Goal: Information Seeking & Learning: Check status

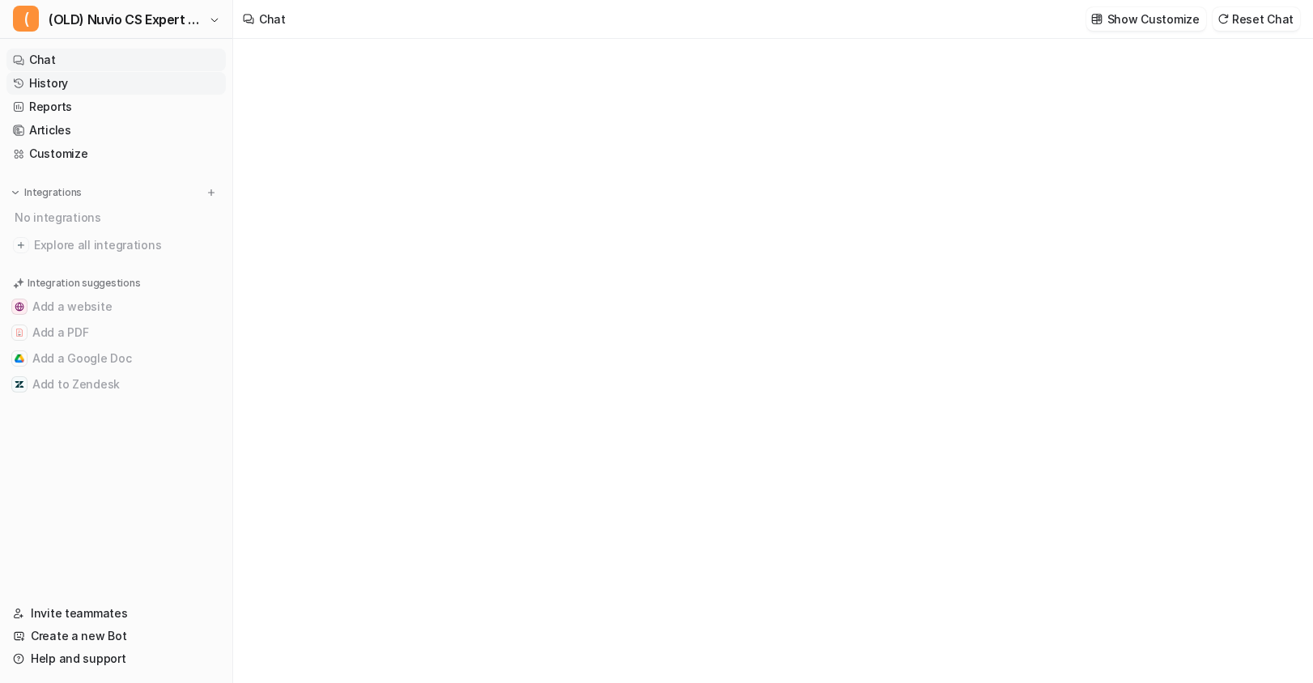
type textarea "**********"
click at [126, 23] on span "(OLD) Nuvio CS Expert V2" at bounding box center [127, 19] width 156 height 23
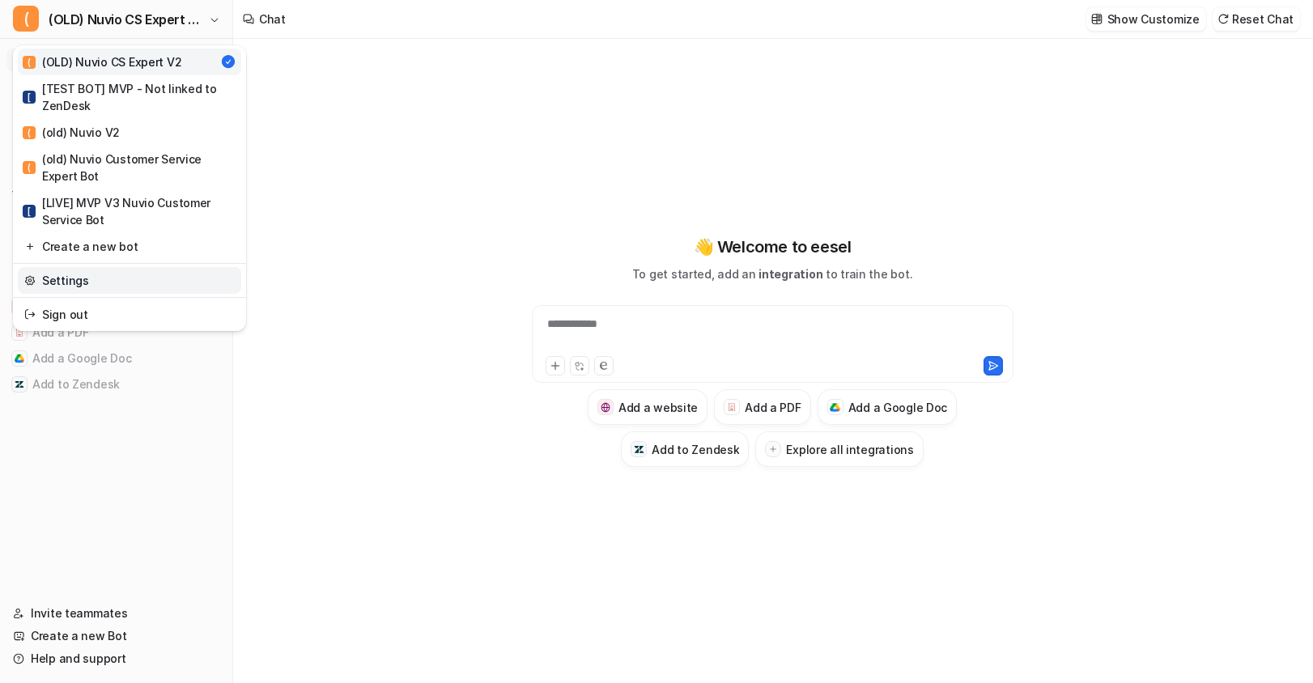
click at [104, 278] on link "Settings" at bounding box center [129, 280] width 223 height 27
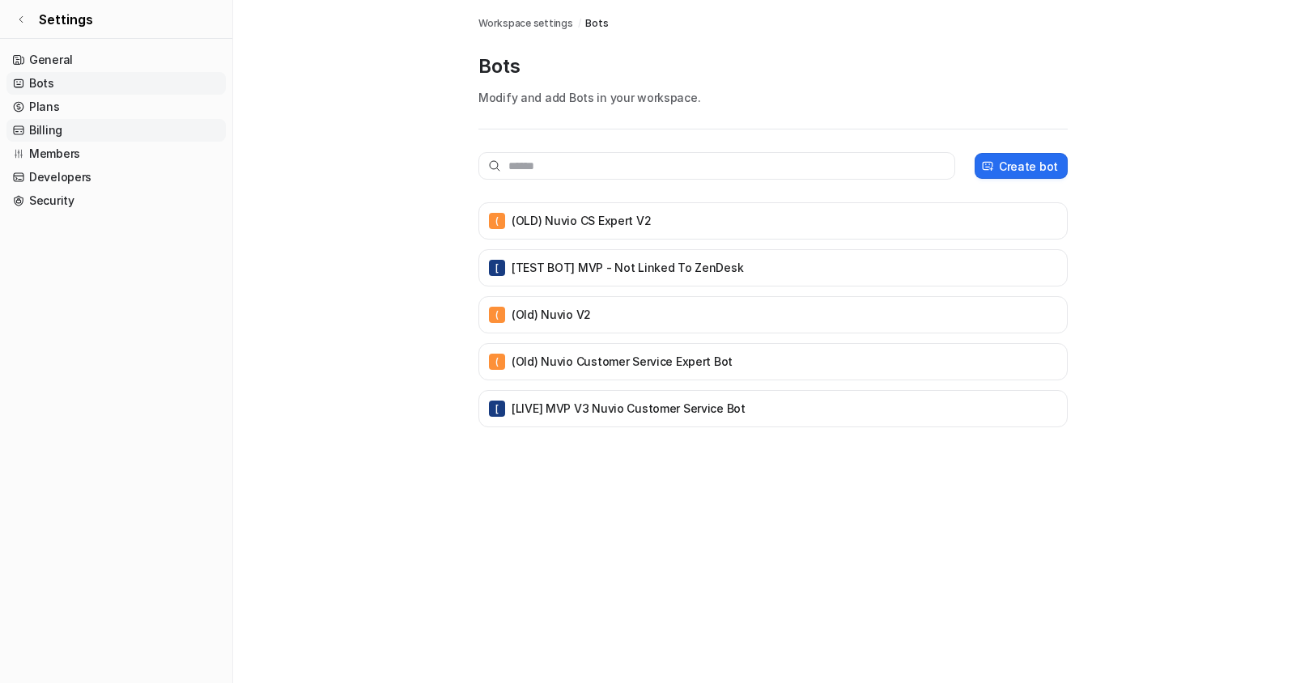
click at [74, 127] on link "Billing" at bounding box center [115, 130] width 219 height 23
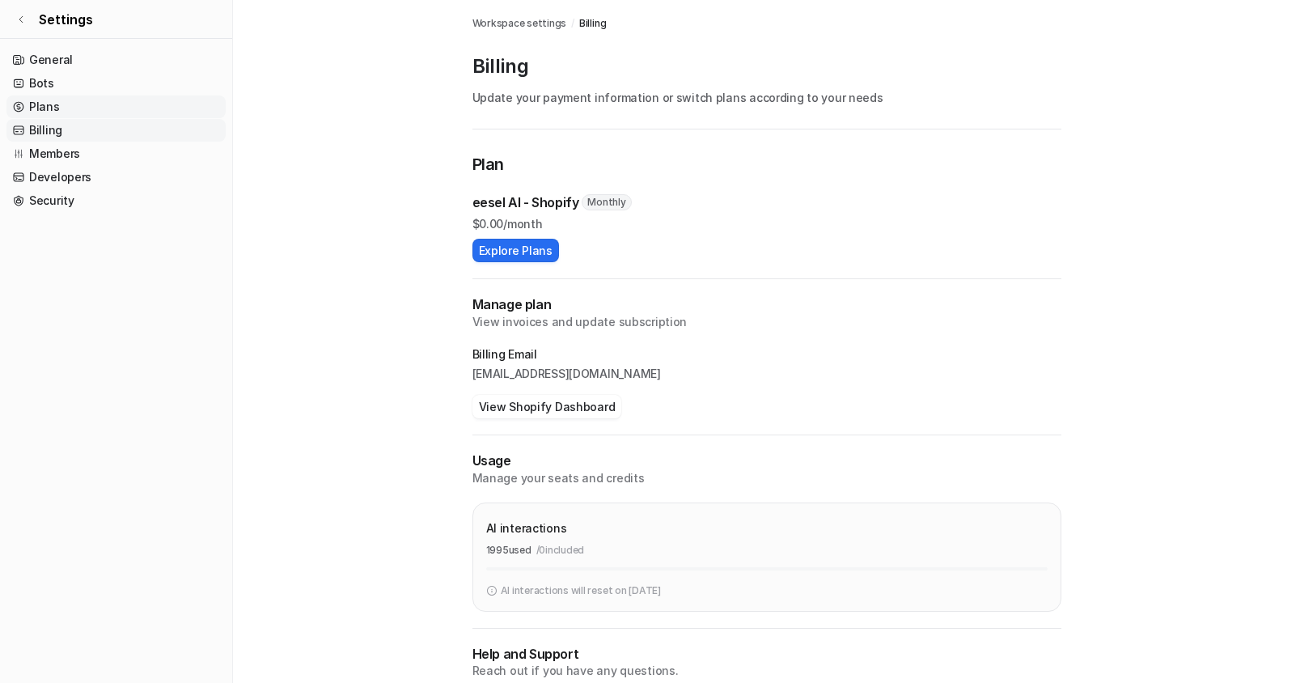
click at [81, 114] on link "Plans" at bounding box center [115, 106] width 219 height 23
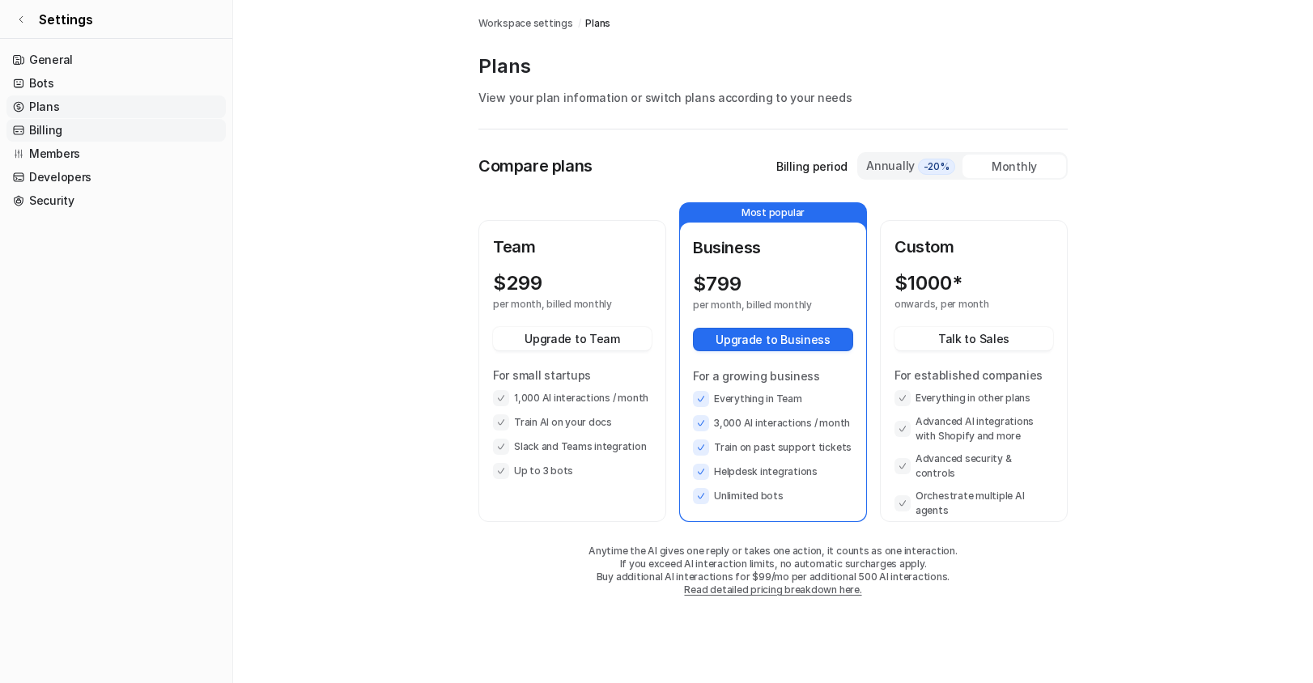
click at [80, 128] on link "Billing" at bounding box center [115, 130] width 219 height 23
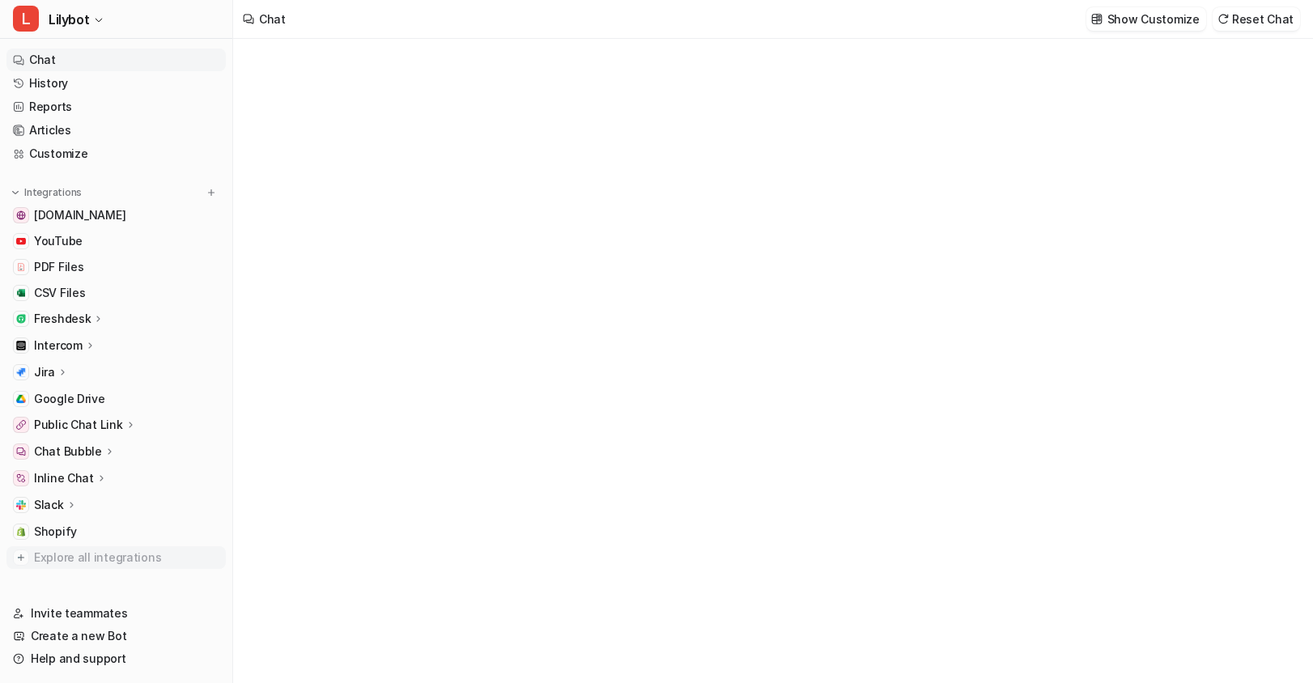
type textarea "**********"
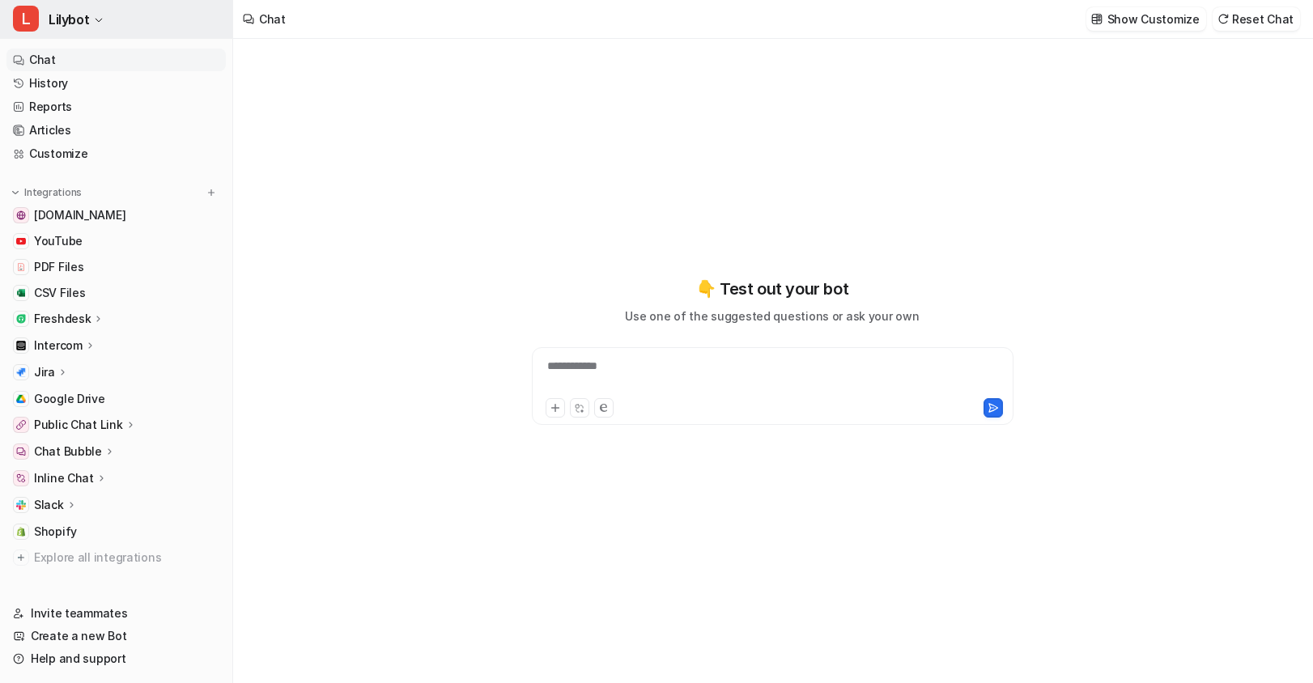
click at [106, 15] on button "L Lilybot" at bounding box center [116, 19] width 232 height 39
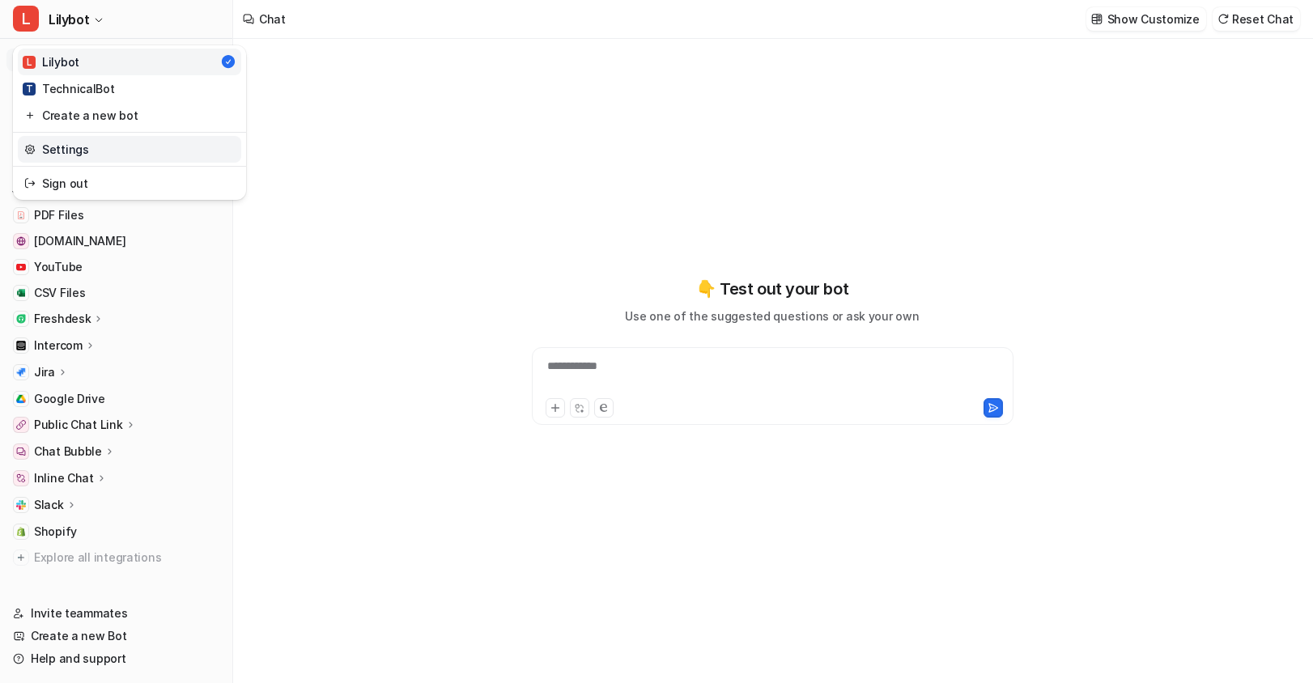
click at [71, 146] on link "Settings" at bounding box center [129, 149] width 223 height 27
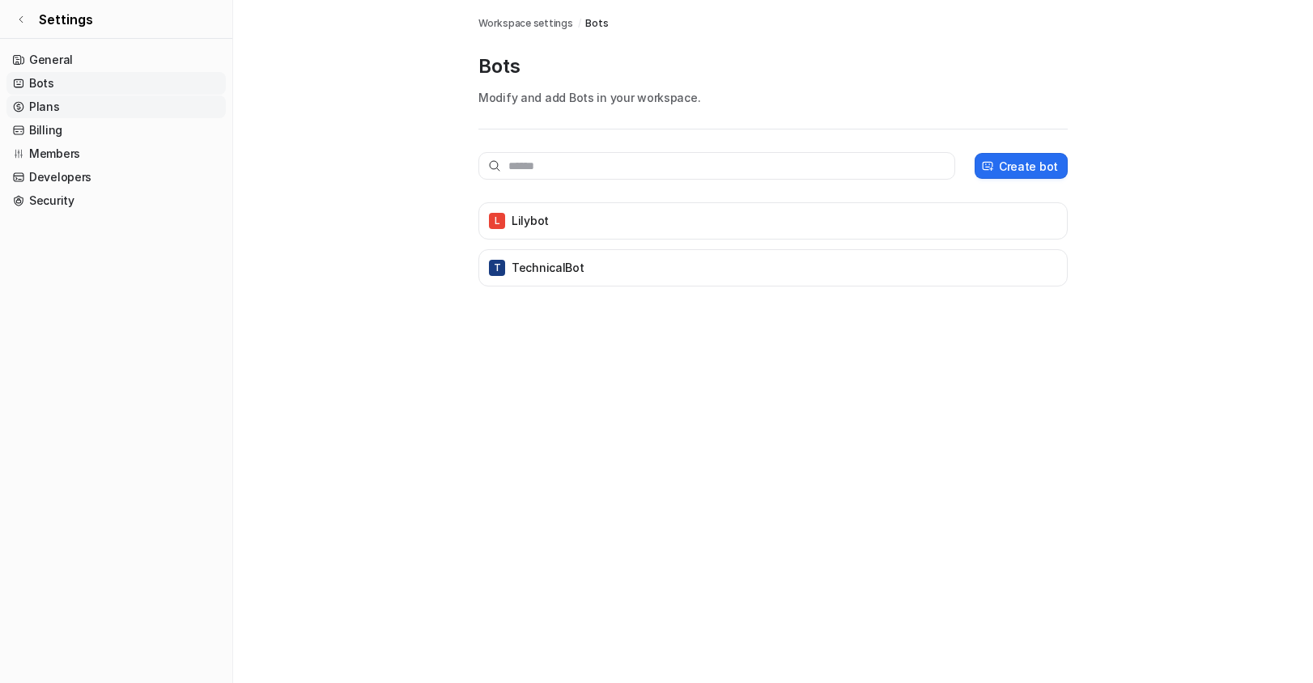
click at [106, 103] on link "Plans" at bounding box center [115, 106] width 219 height 23
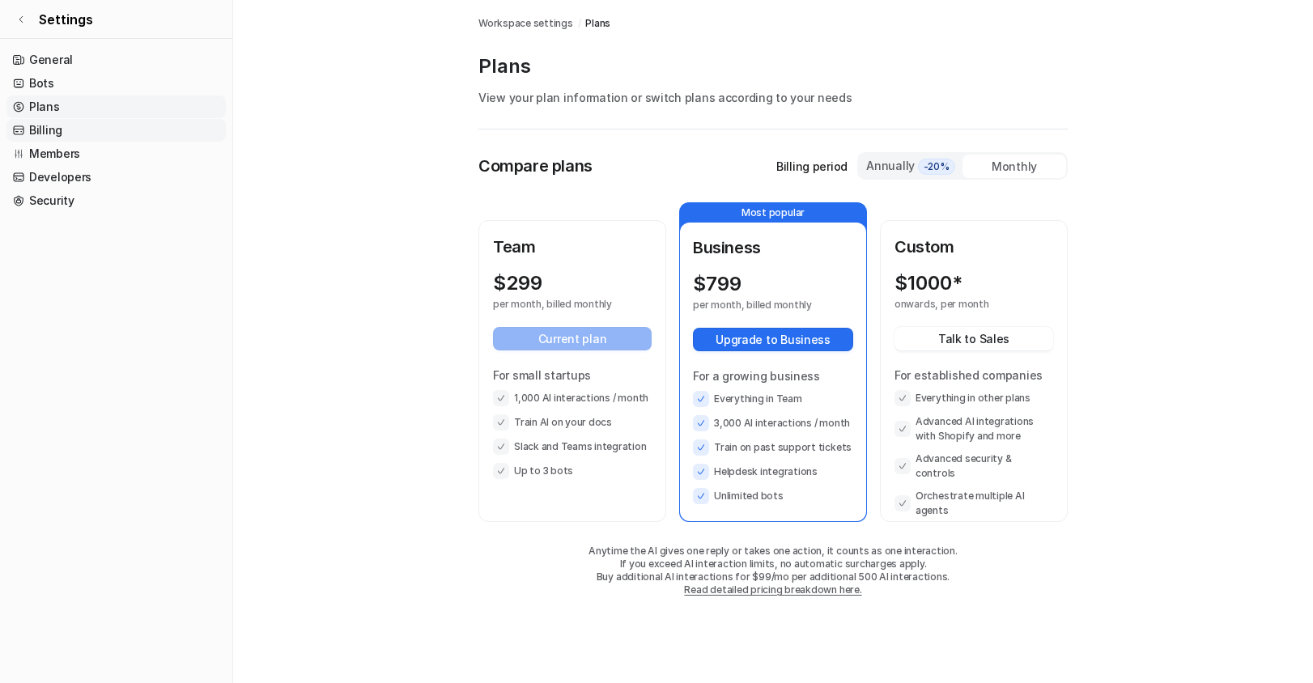
click at [92, 134] on link "Billing" at bounding box center [115, 130] width 219 height 23
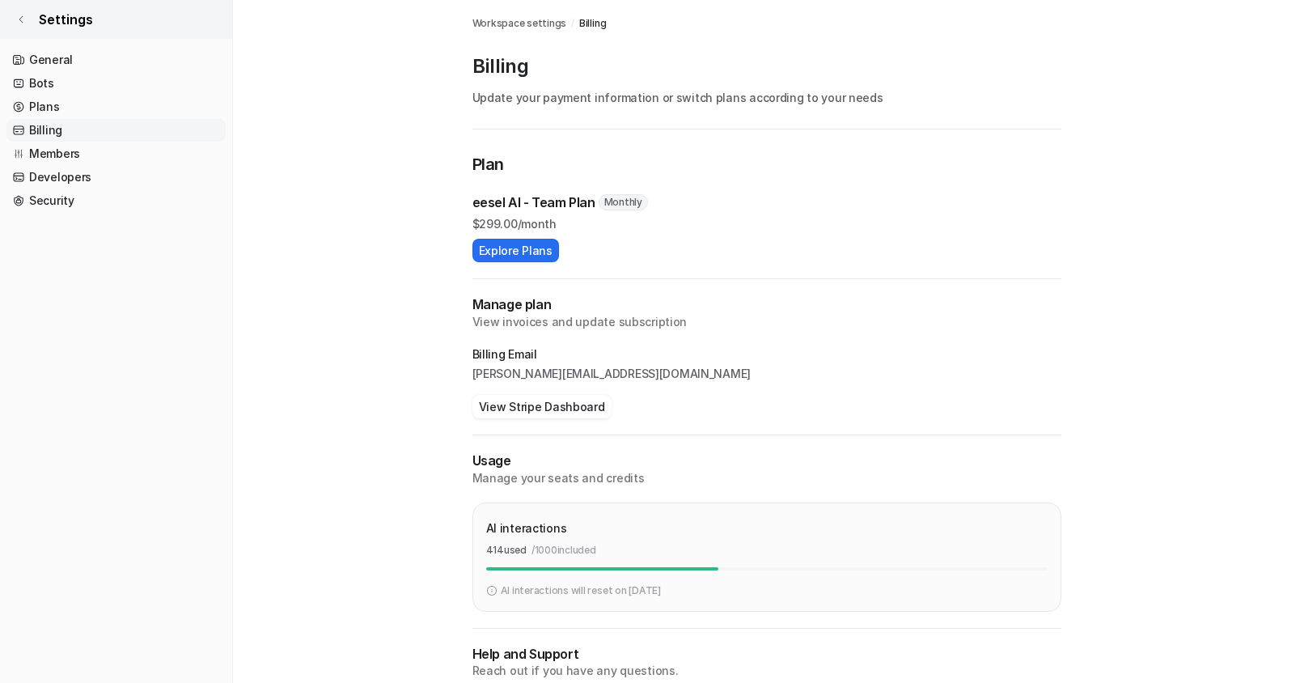
click at [19, 19] on icon at bounding box center [21, 20] width 10 height 10
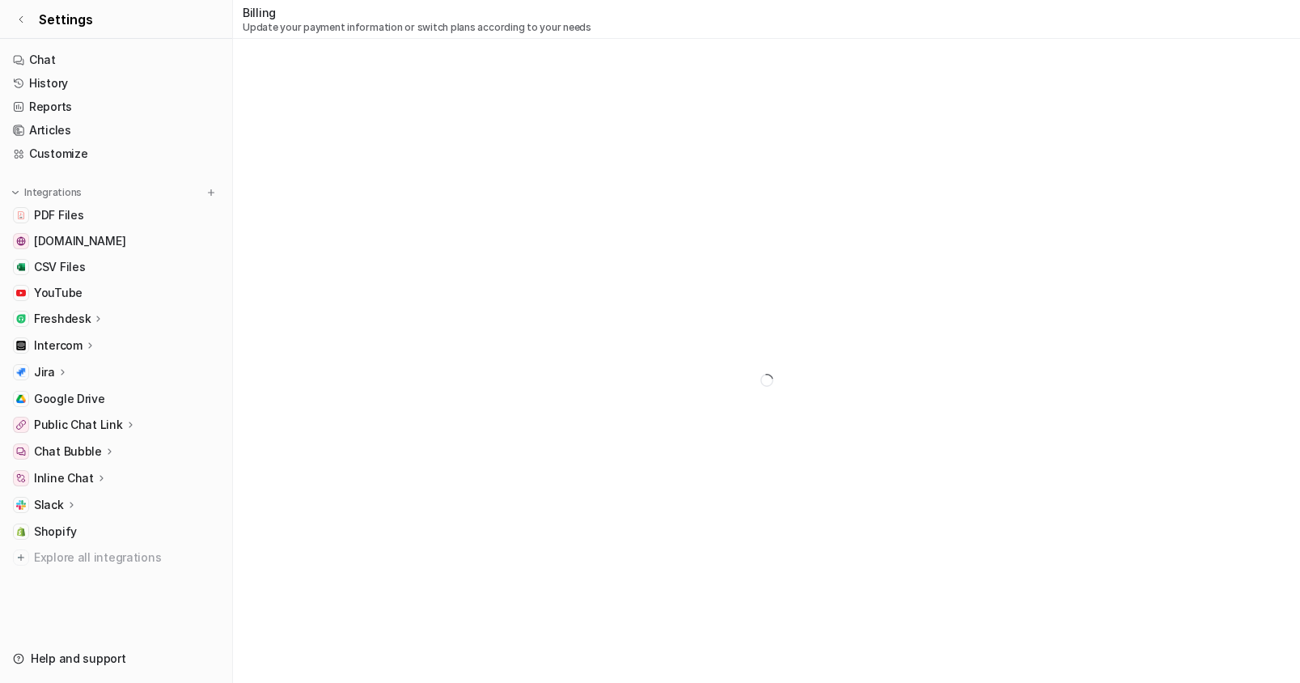
click at [81, 313] on p "Freshdesk" at bounding box center [62, 319] width 57 height 16
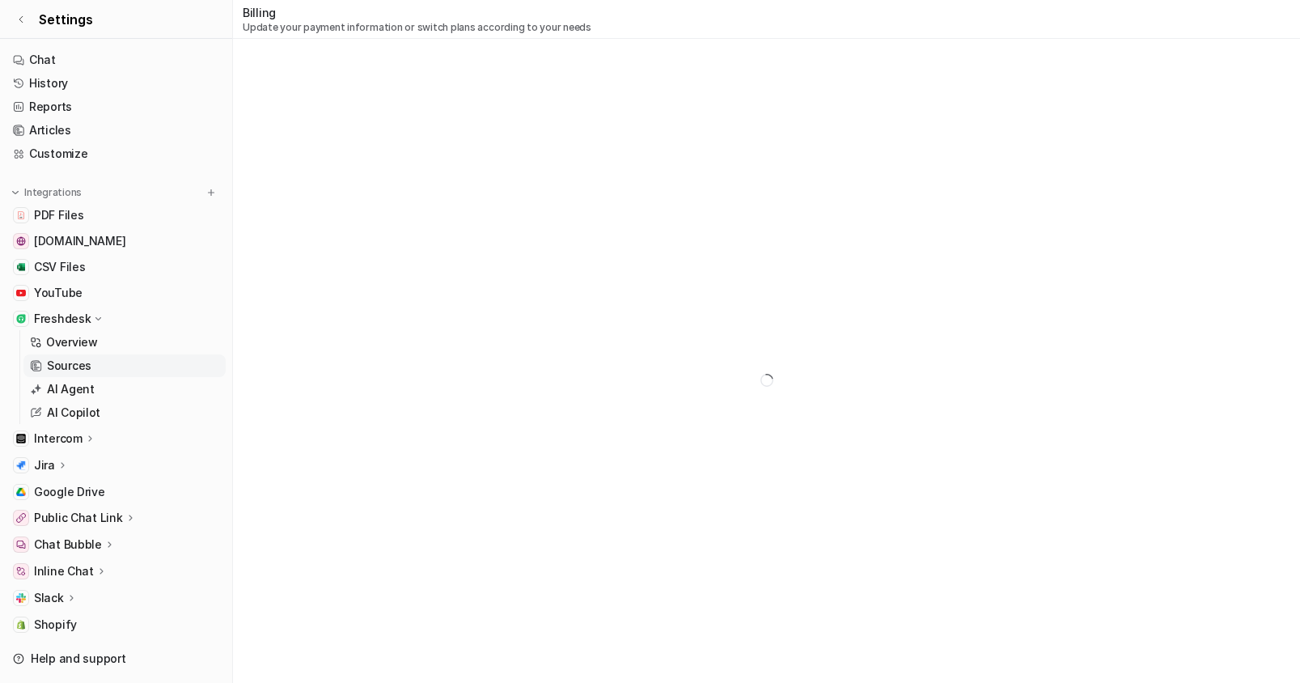
click at [66, 375] on link "Sources" at bounding box center [124, 365] width 202 height 23
click at [66, 380] on link "AI Agent" at bounding box center [124, 389] width 202 height 23
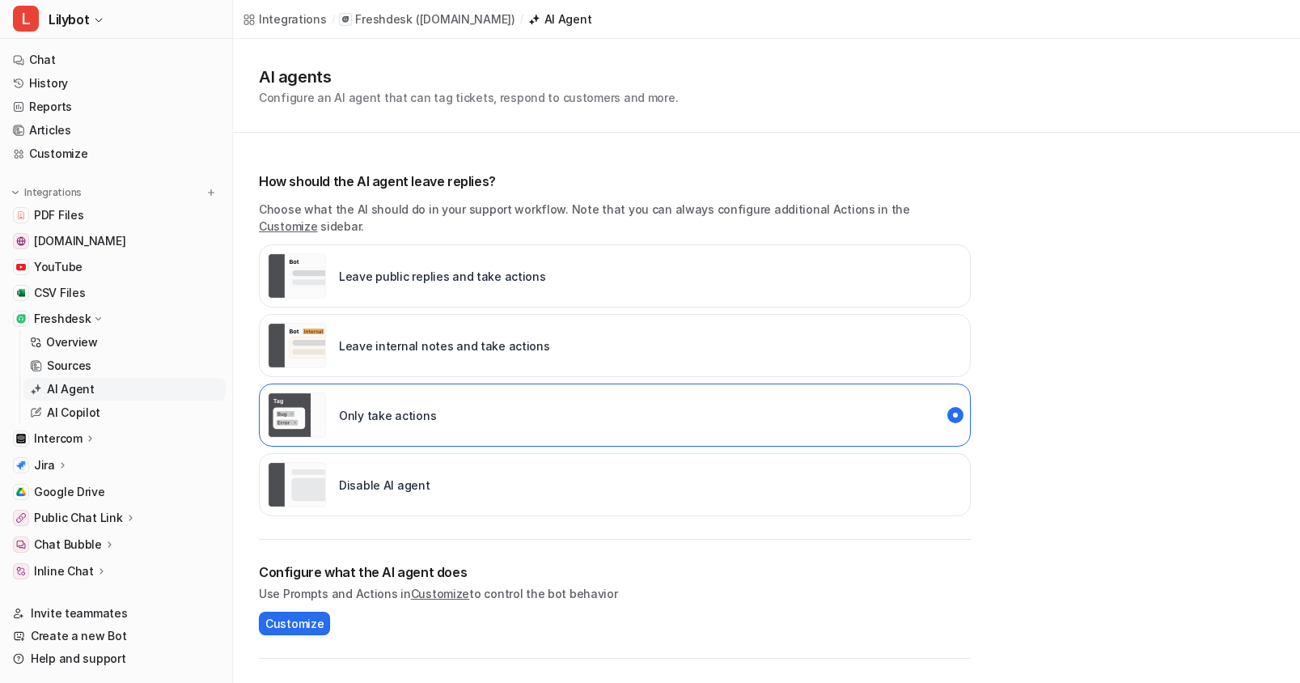
click at [87, 320] on p "Freshdesk" at bounding box center [62, 319] width 57 height 16
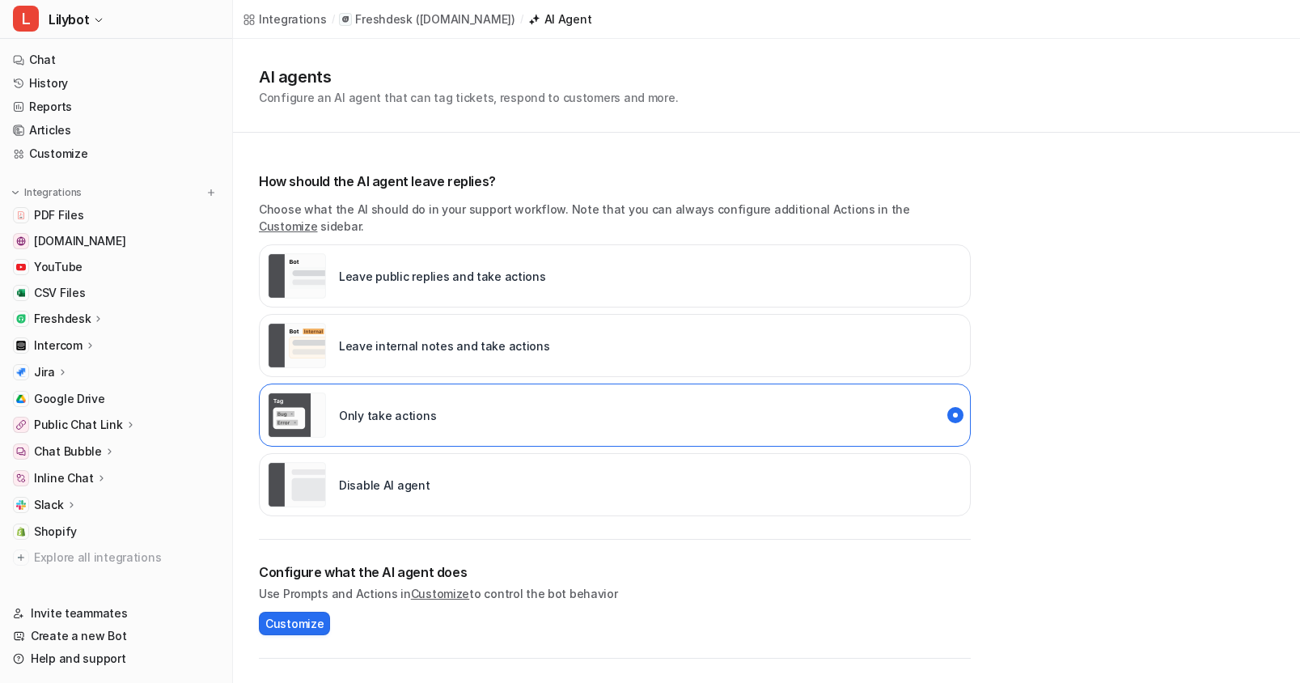
click at [86, 351] on icon at bounding box center [89, 345] width 11 height 12
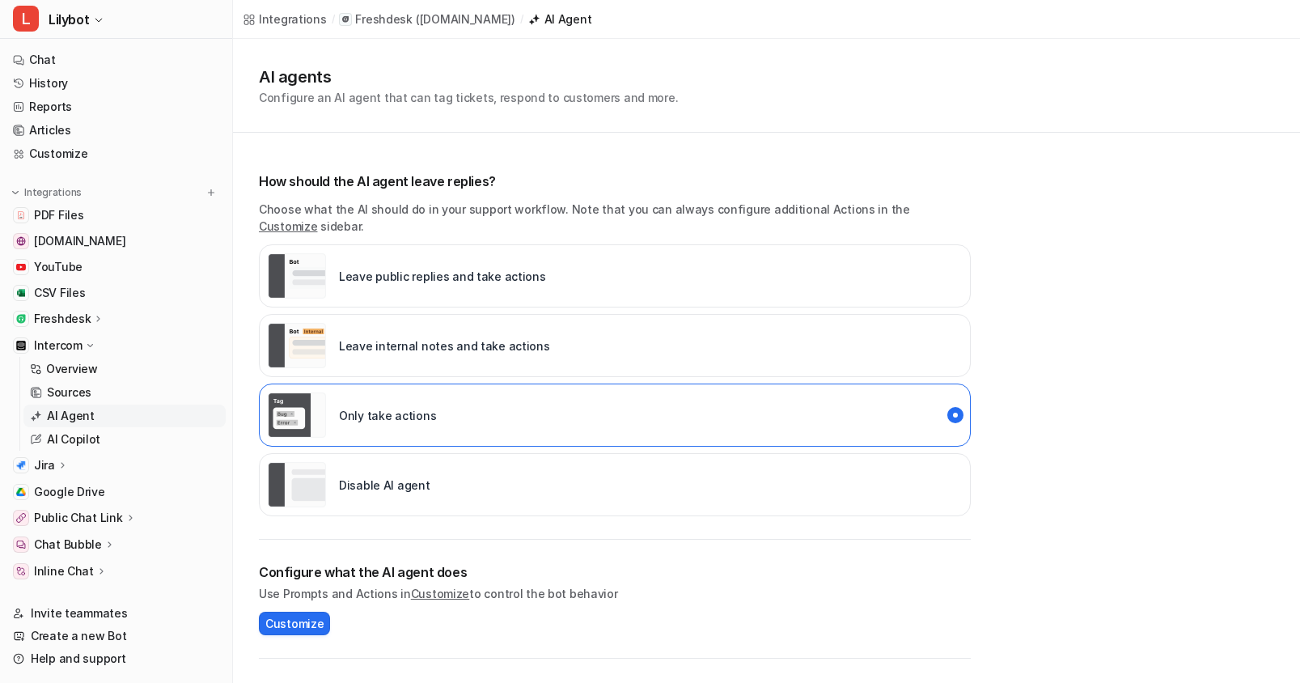
click at [79, 421] on p "AI Agent" at bounding box center [71, 416] width 48 height 16
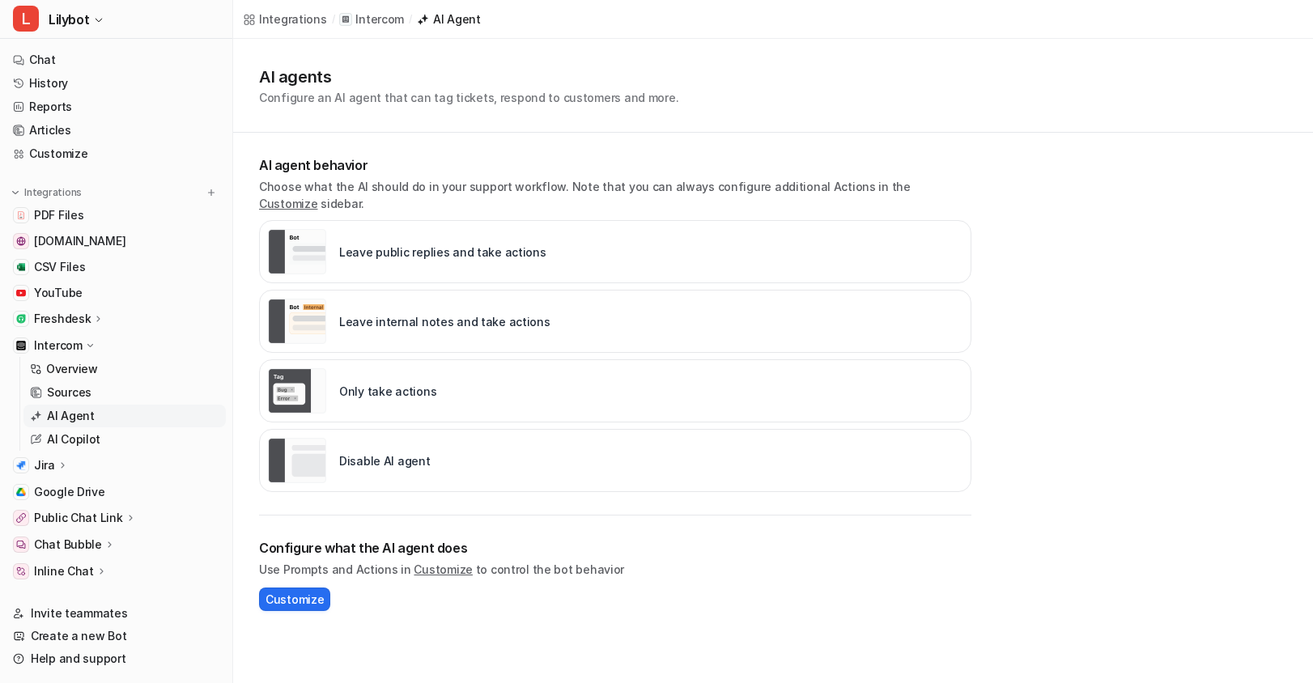
click at [57, 469] on icon at bounding box center [62, 465] width 11 height 12
click at [74, 526] on link "AI Agent" at bounding box center [124, 535] width 202 height 23
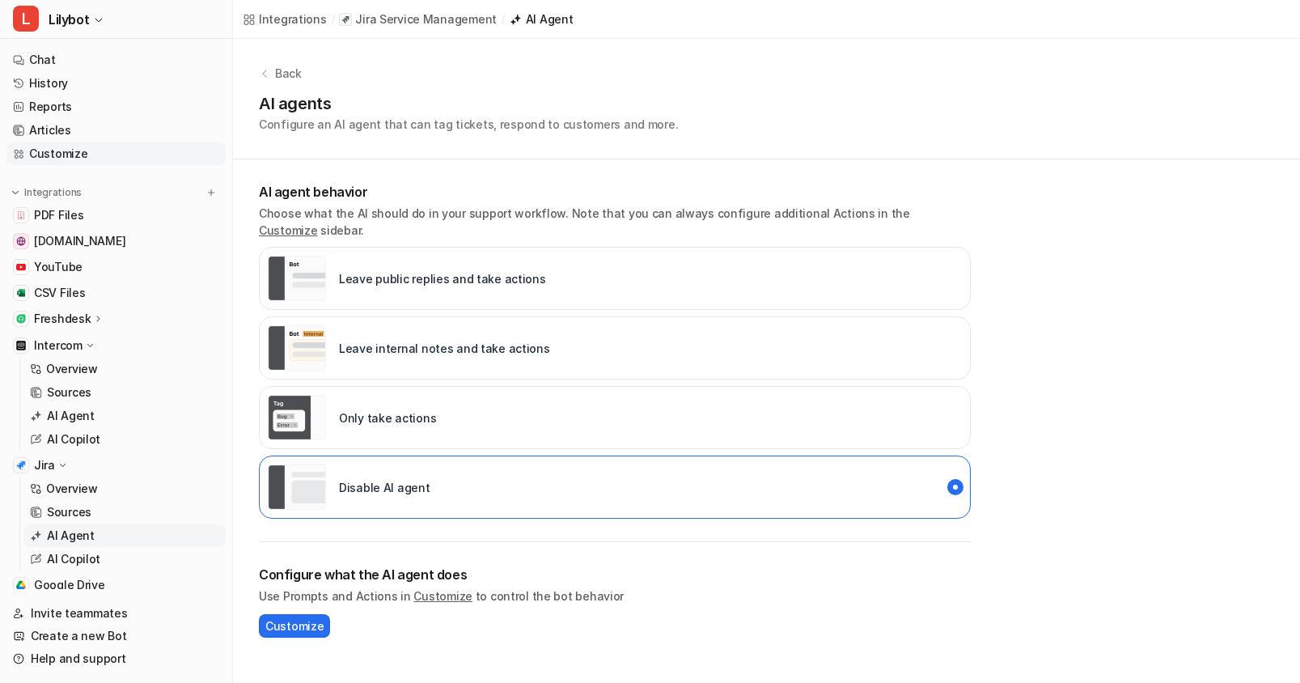
click at [94, 151] on link "Customize" at bounding box center [115, 153] width 219 height 23
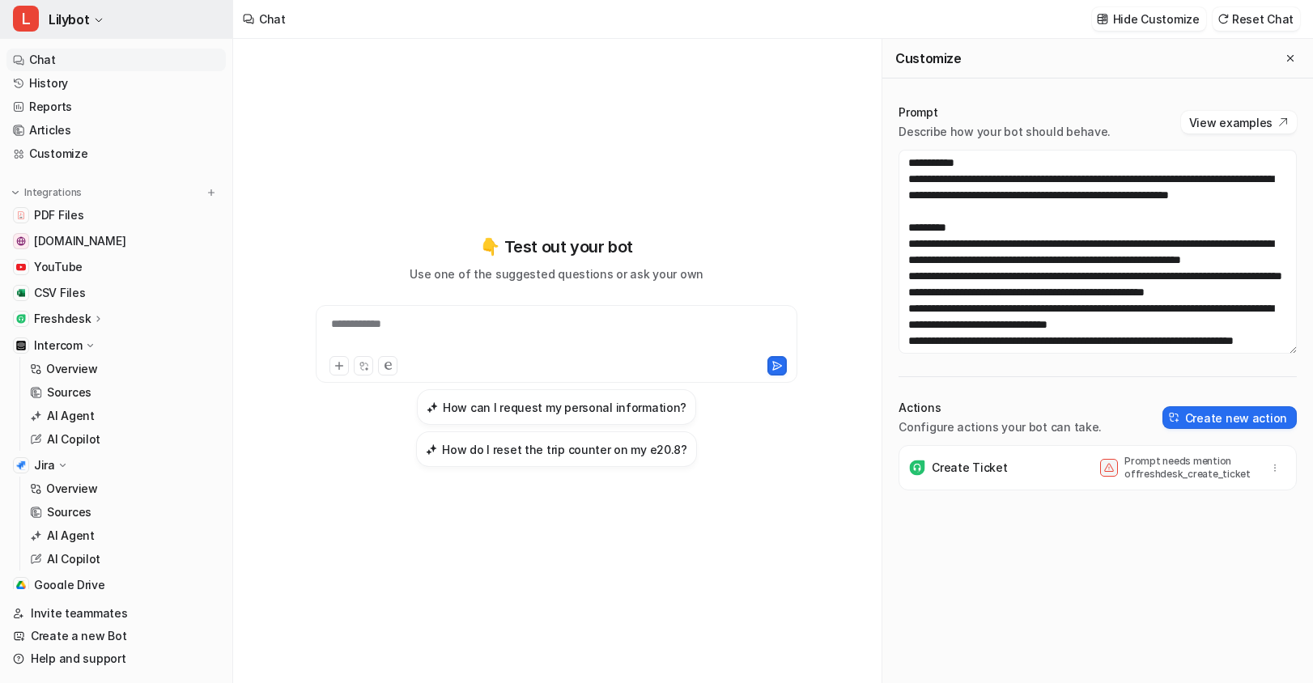
click at [102, 24] on icon "button" at bounding box center [99, 20] width 10 height 10
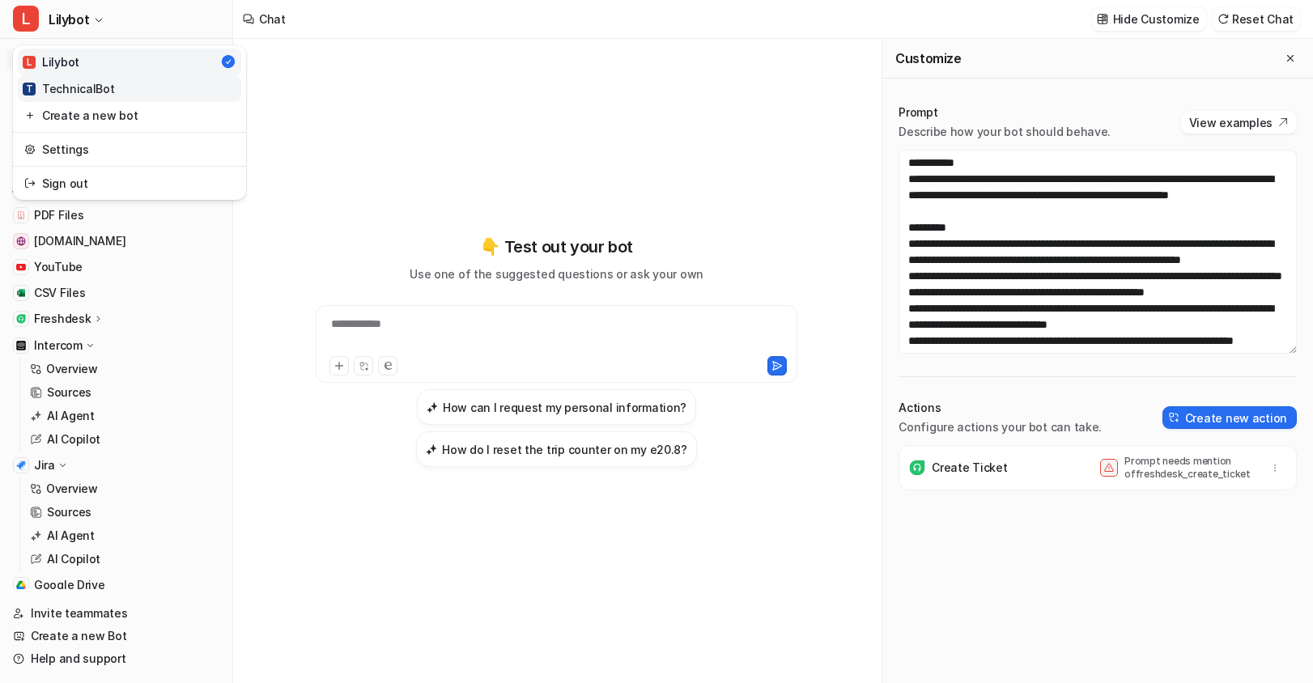
click at [110, 94] on link "T TechnicalBot" at bounding box center [129, 88] width 223 height 27
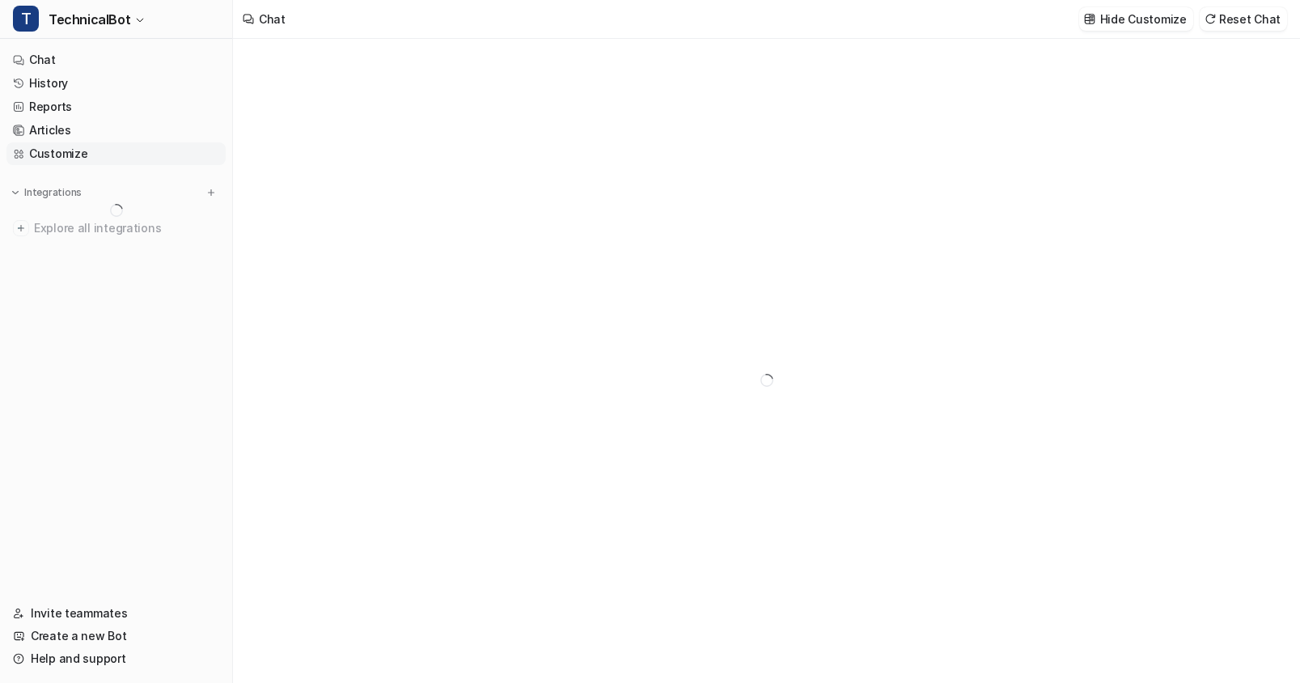
click at [99, 153] on link "Customize" at bounding box center [115, 153] width 219 height 23
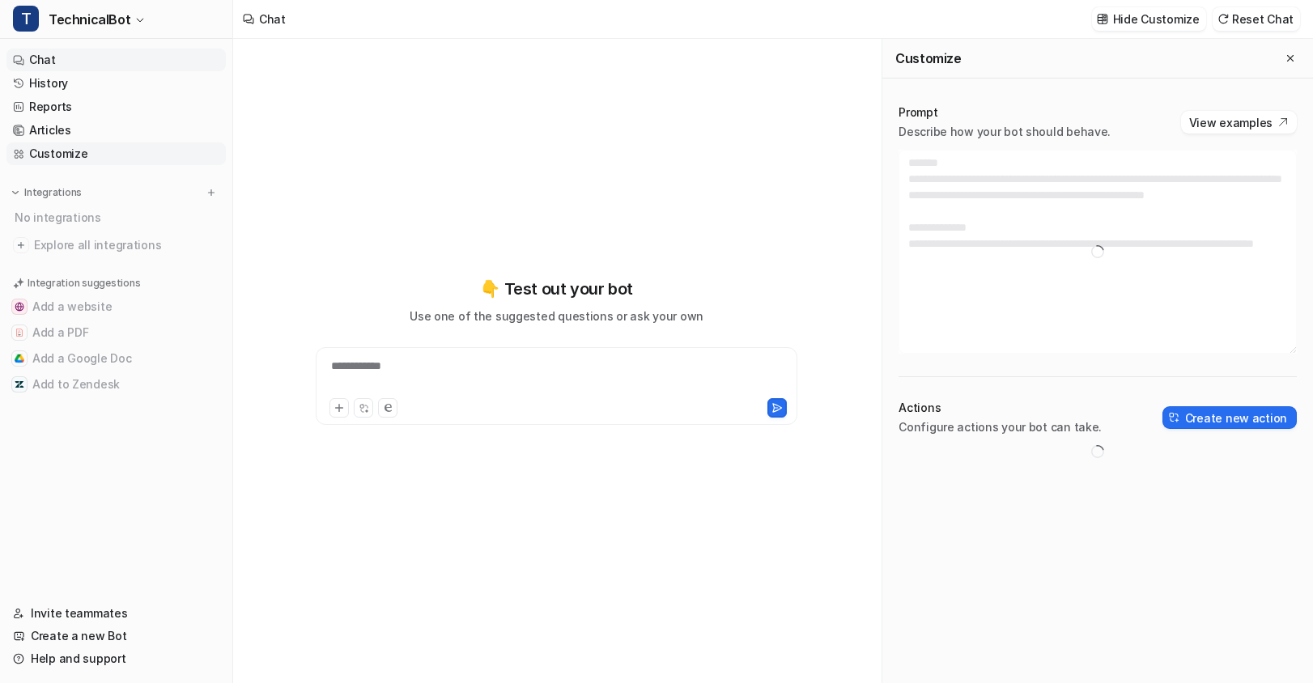
type textarea "**********"
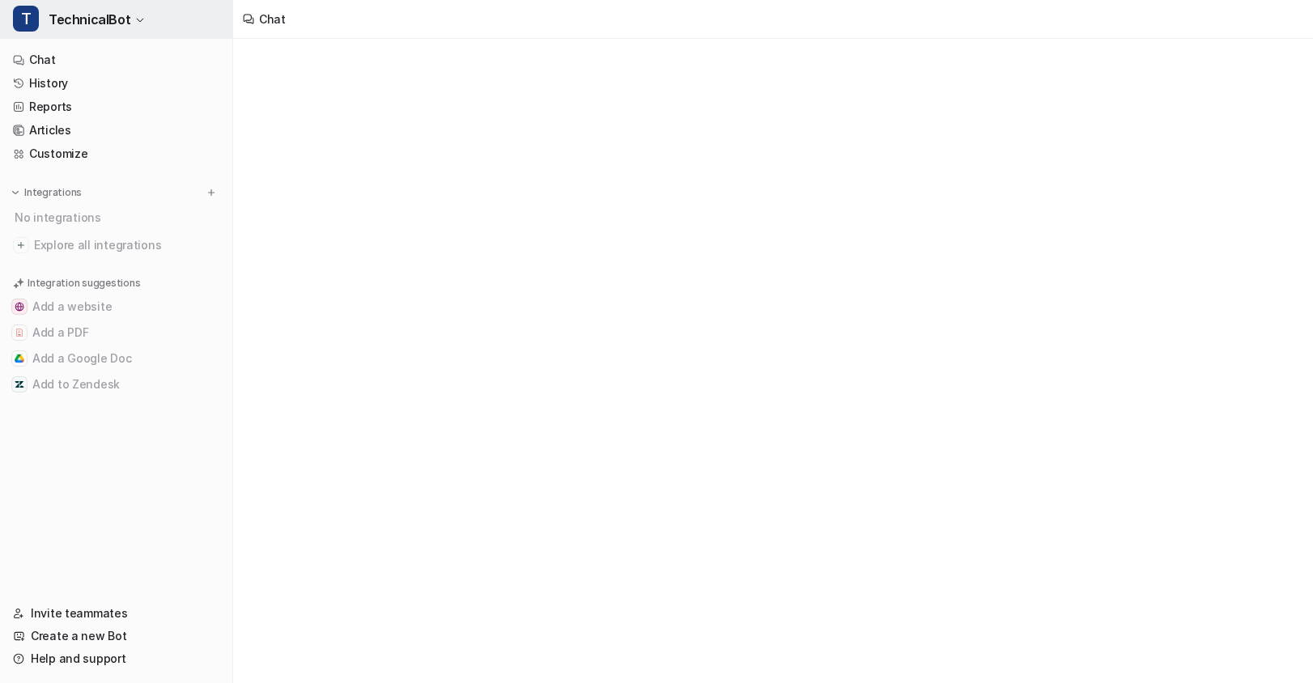
click at [101, 32] on button "T TechnicalBot" at bounding box center [116, 19] width 232 height 39
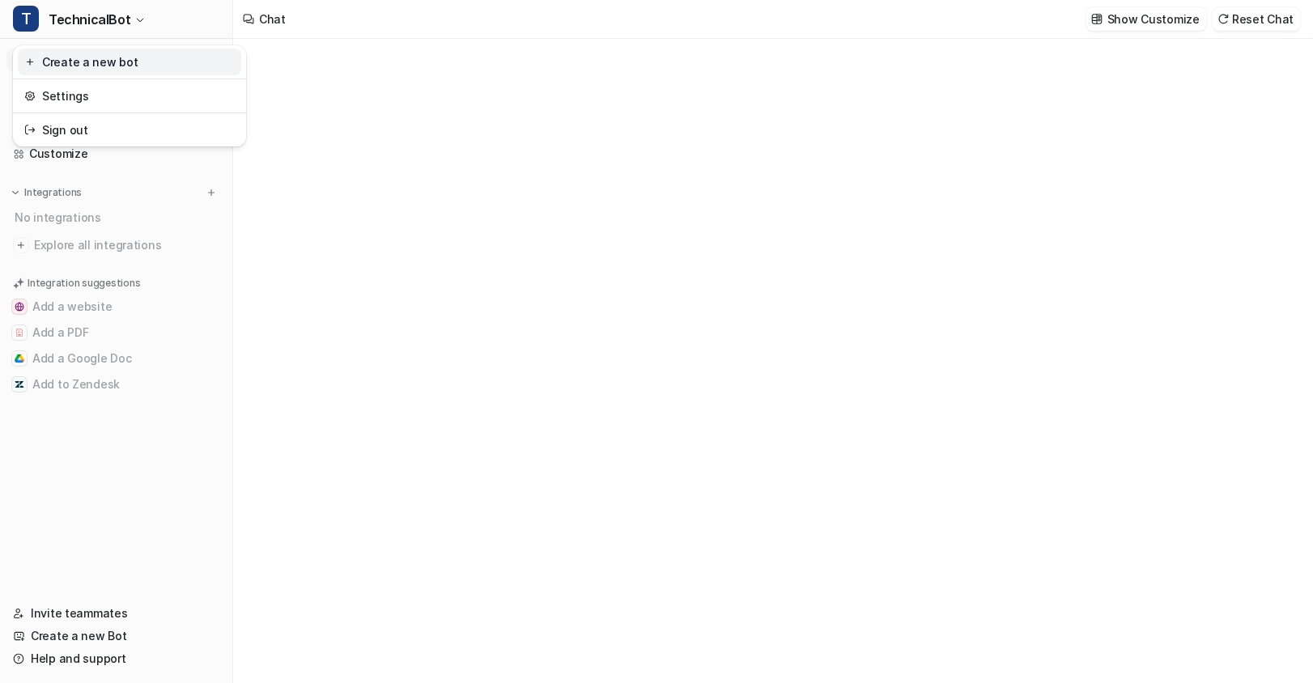
type textarea "**********"
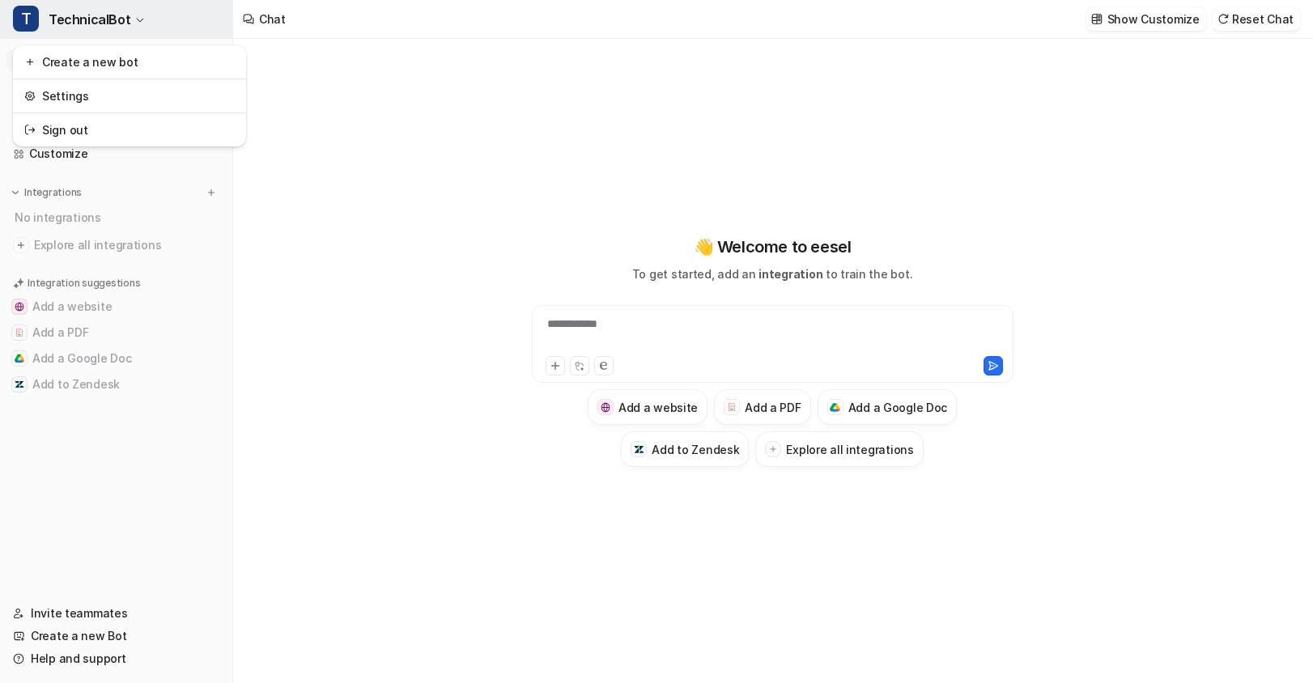
click at [153, 28] on button "T TechnicalBot" at bounding box center [116, 19] width 232 height 39
click at [129, 17] on button "T TechnicalBot" at bounding box center [116, 19] width 232 height 39
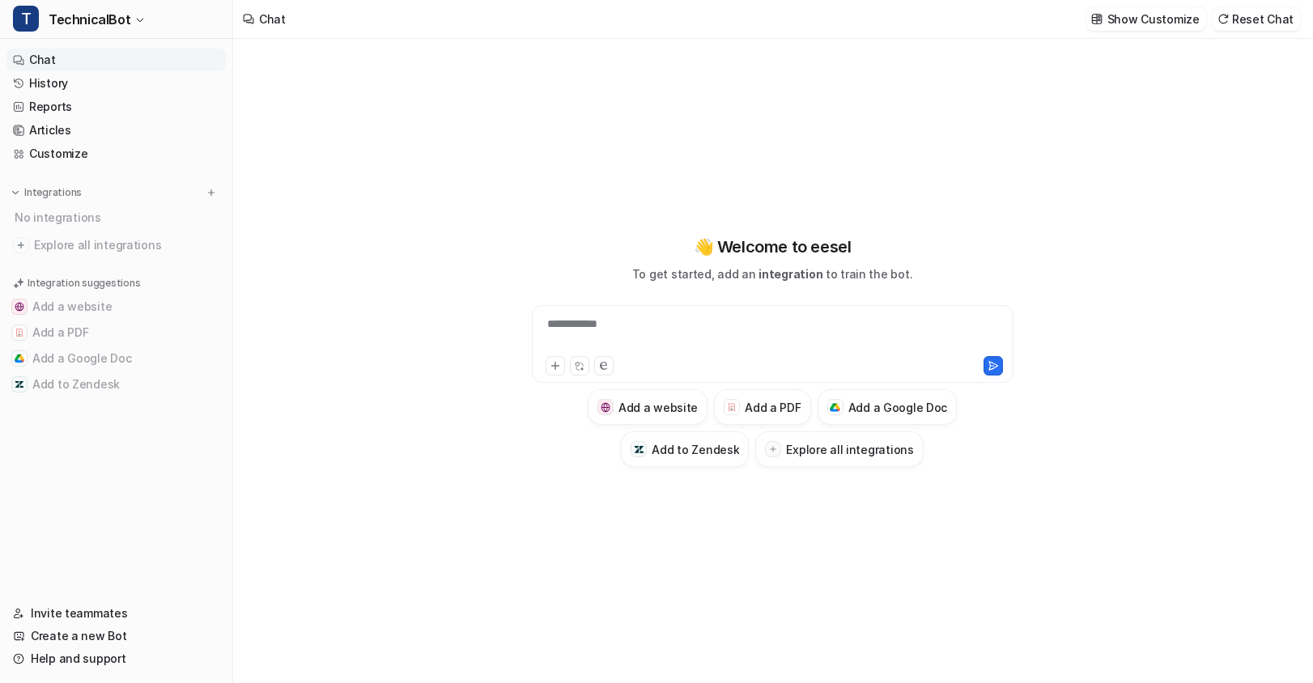
click at [424, 117] on div "**********" at bounding box center [772, 361] width 1078 height 644
click at [129, 23] on button "T TechnicalBot" at bounding box center [116, 19] width 232 height 39
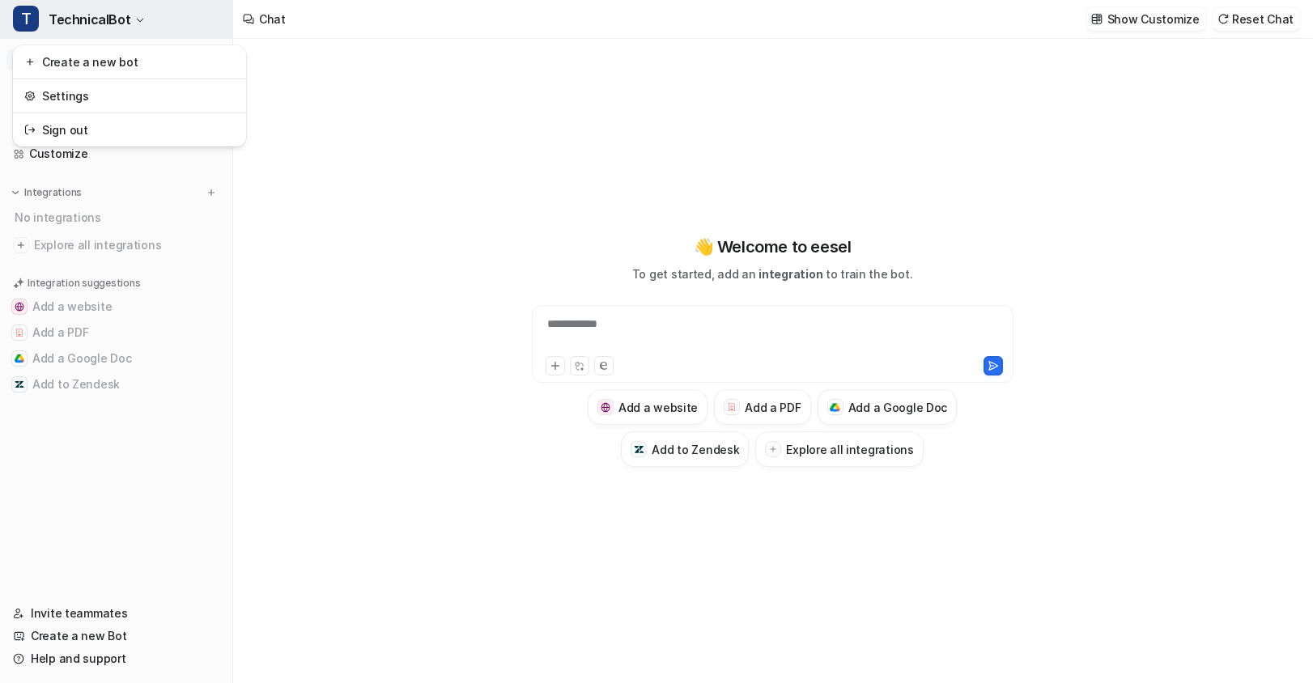
click at [129, 23] on button "T TechnicalBot" at bounding box center [116, 19] width 232 height 39
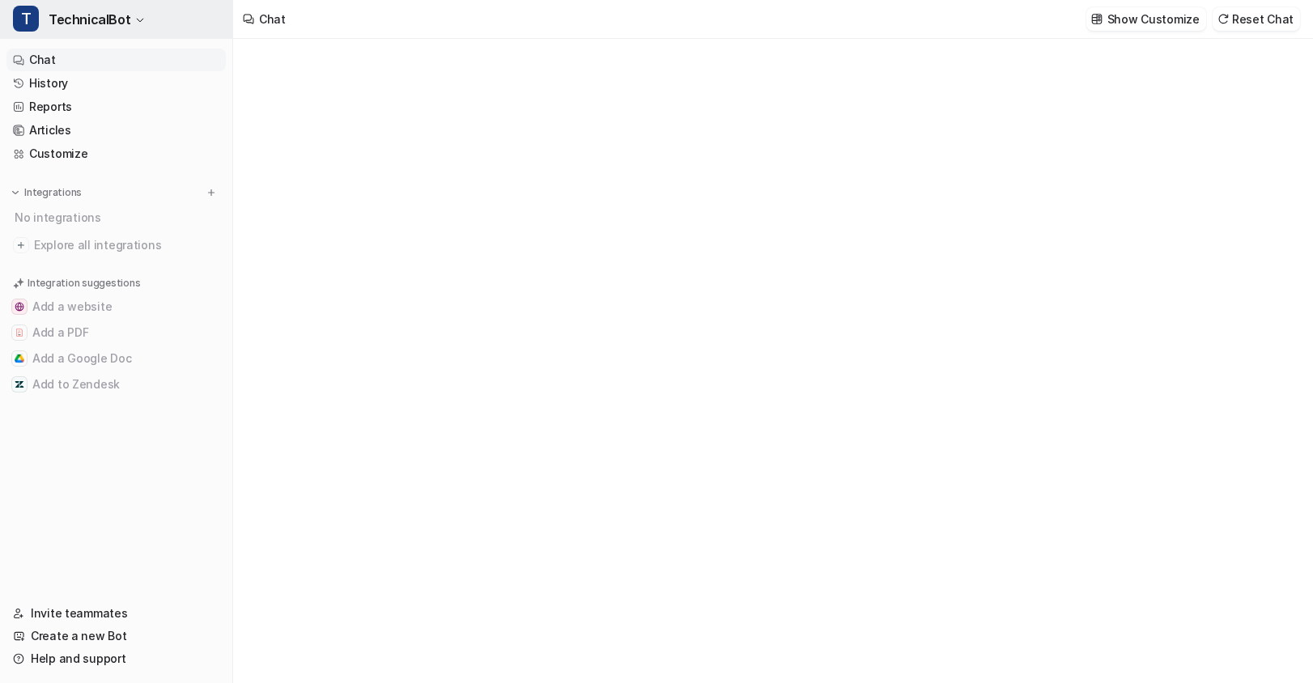
type textarea "**********"
click at [102, 17] on span "TechnicalBot" at bounding box center [90, 19] width 82 height 23
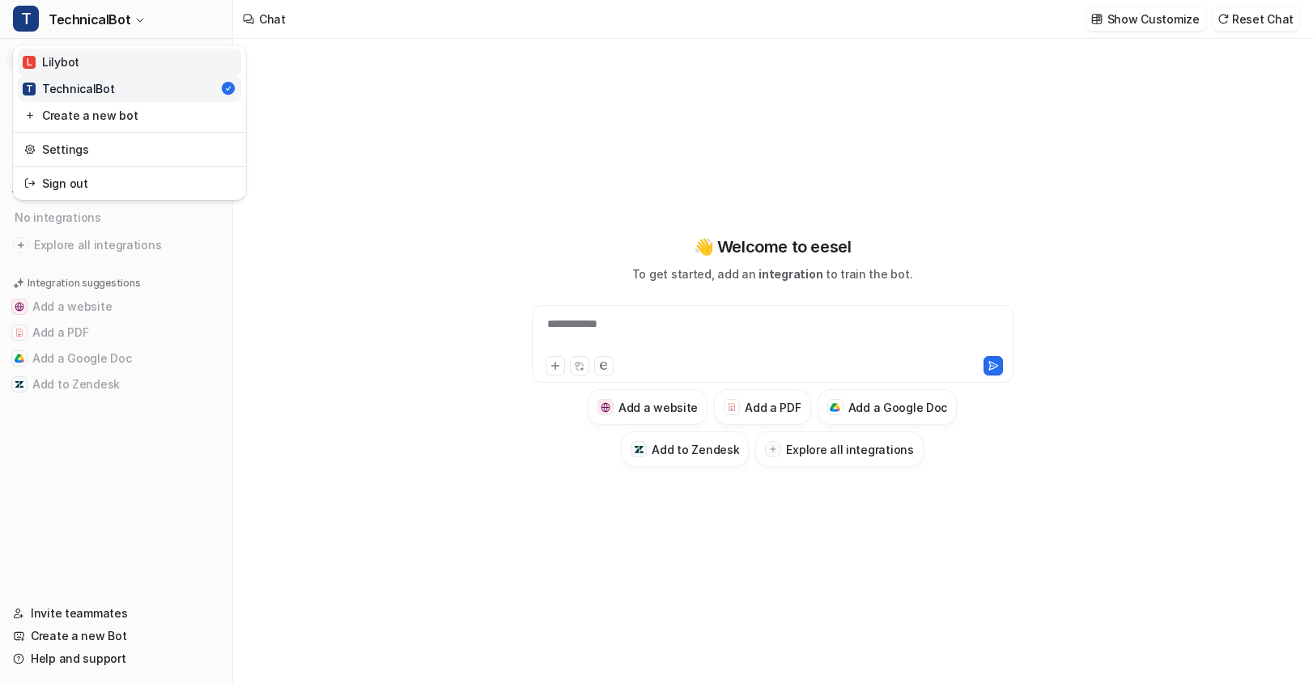
click at [97, 54] on link "[PERSON_NAME]" at bounding box center [129, 62] width 223 height 27
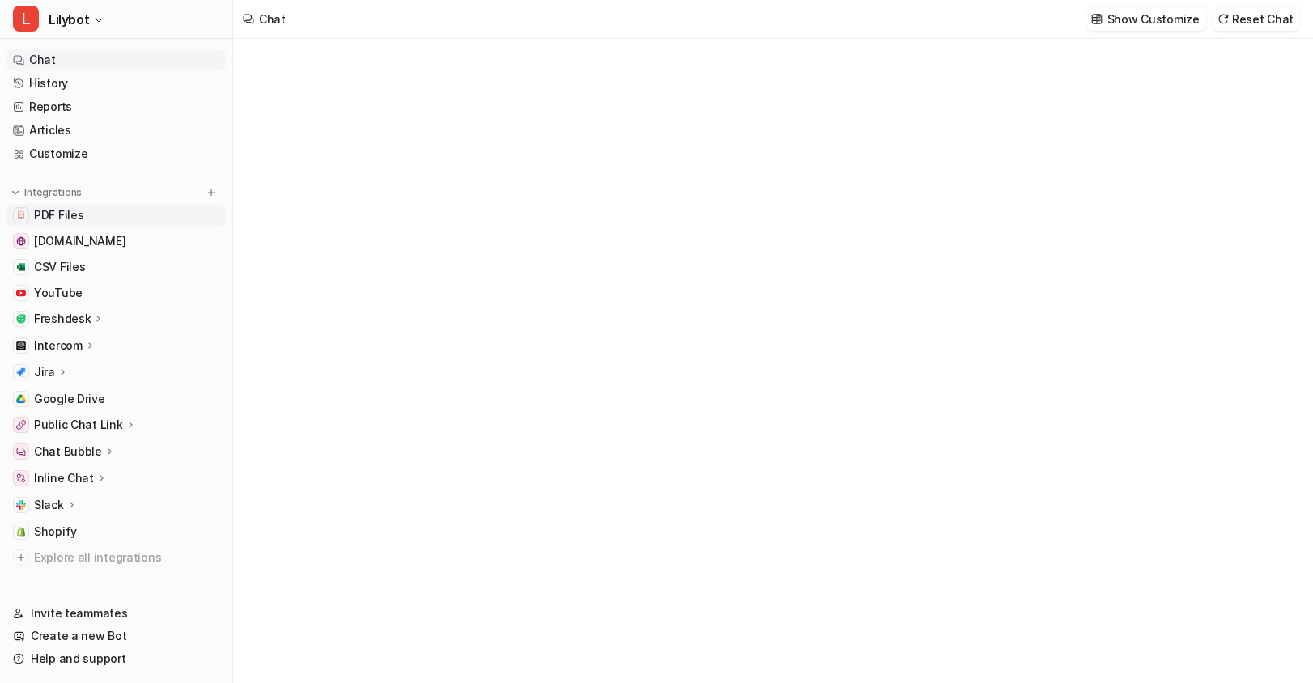
type textarea "**********"
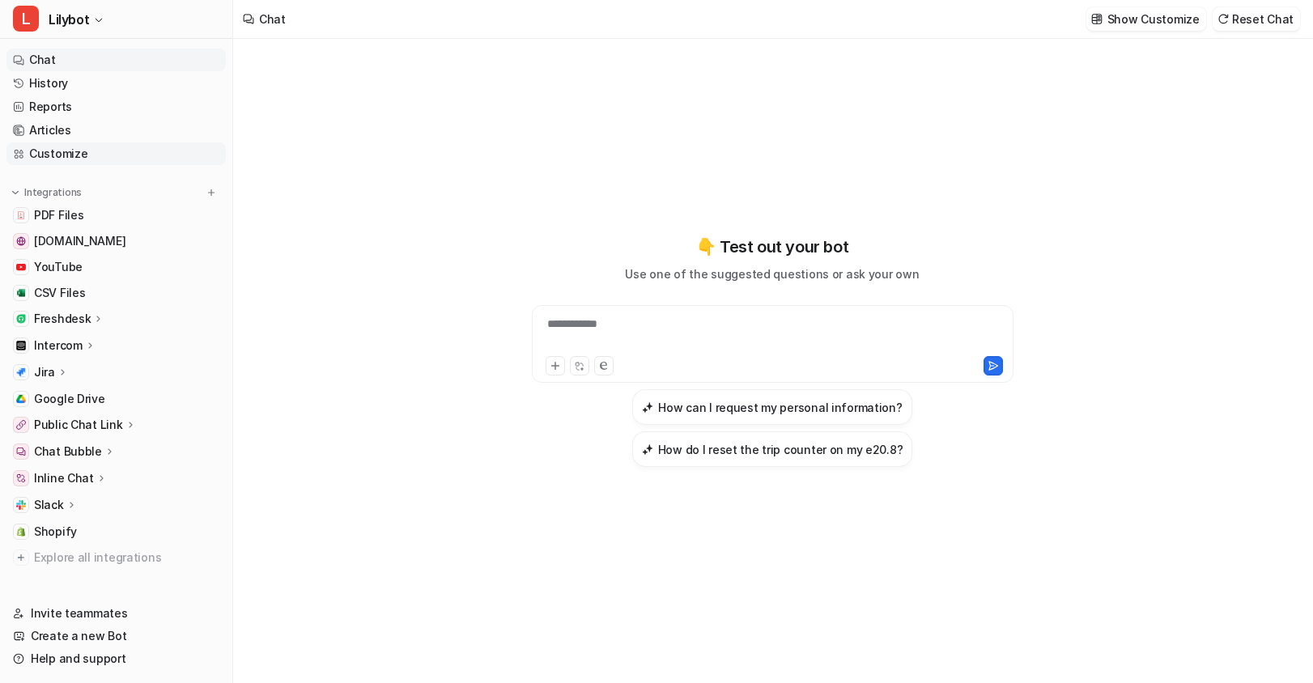
click at [82, 155] on link "Customize" at bounding box center [115, 153] width 219 height 23
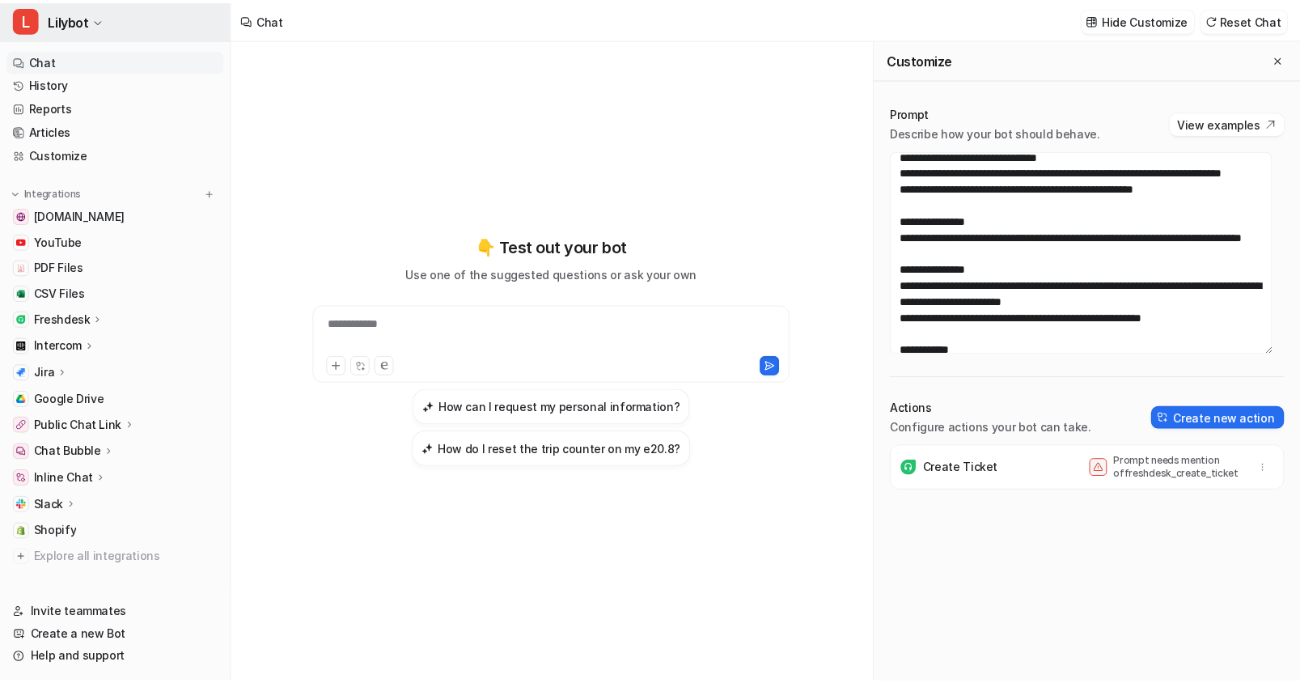
scroll to position [178, 0]
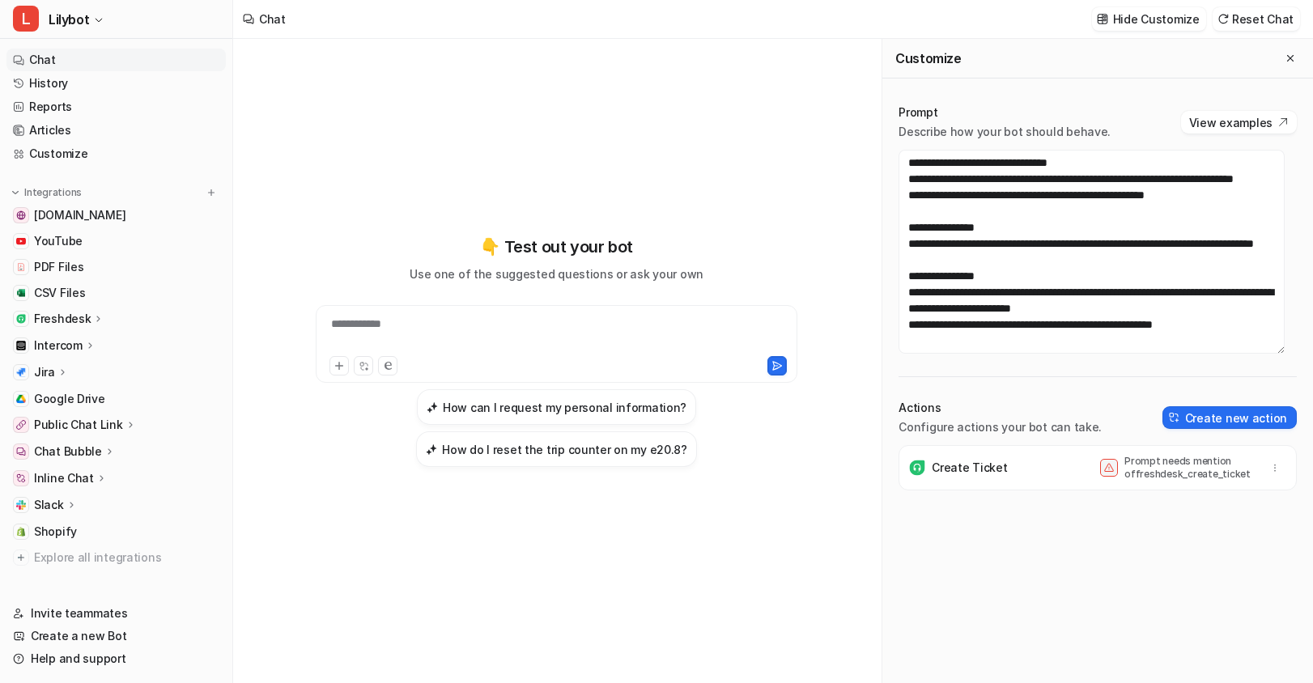
click at [71, 334] on div "Intercom" at bounding box center [115, 345] width 219 height 23
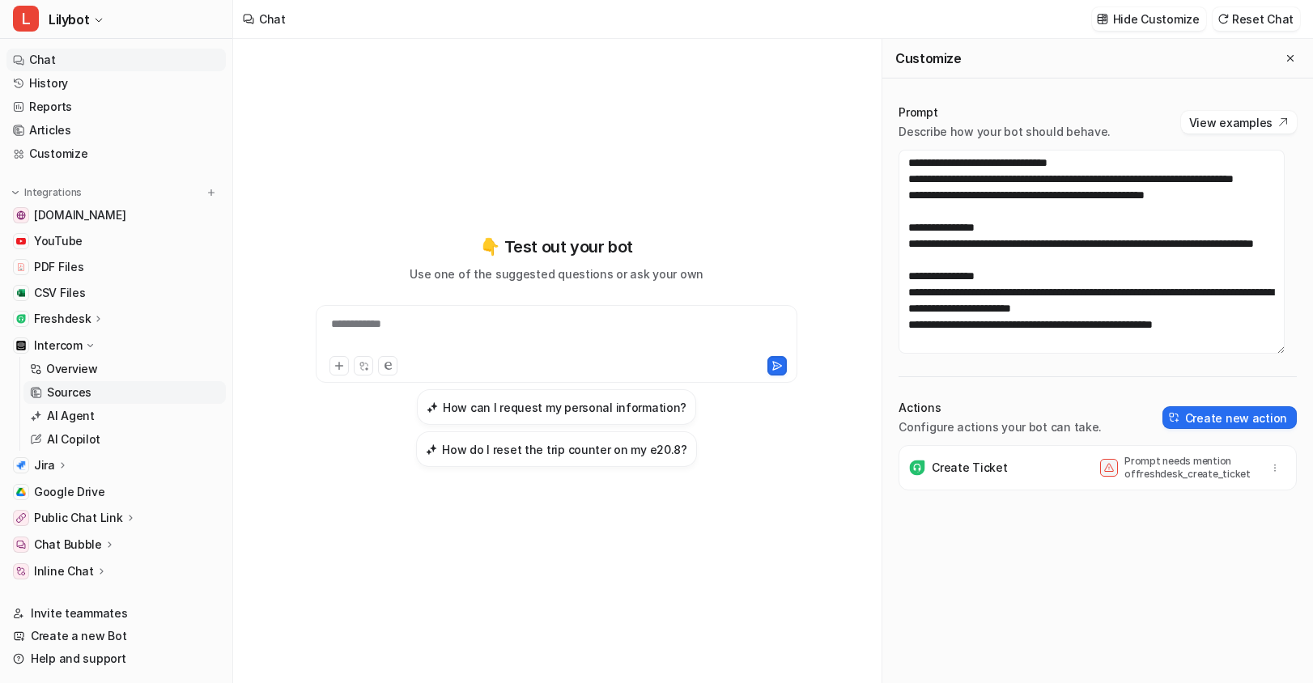
click at [63, 384] on p "Sources" at bounding box center [69, 392] width 45 height 16
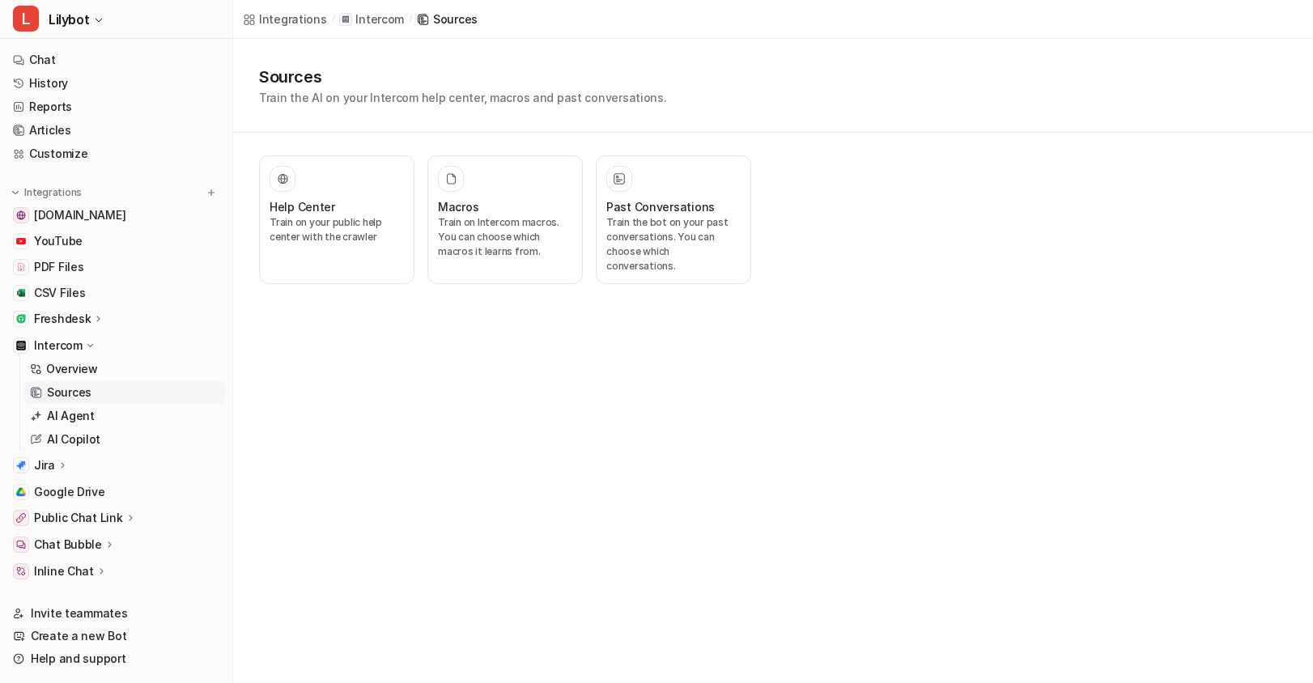
click at [75, 316] on p "Freshdesk" at bounding box center [62, 319] width 57 height 16
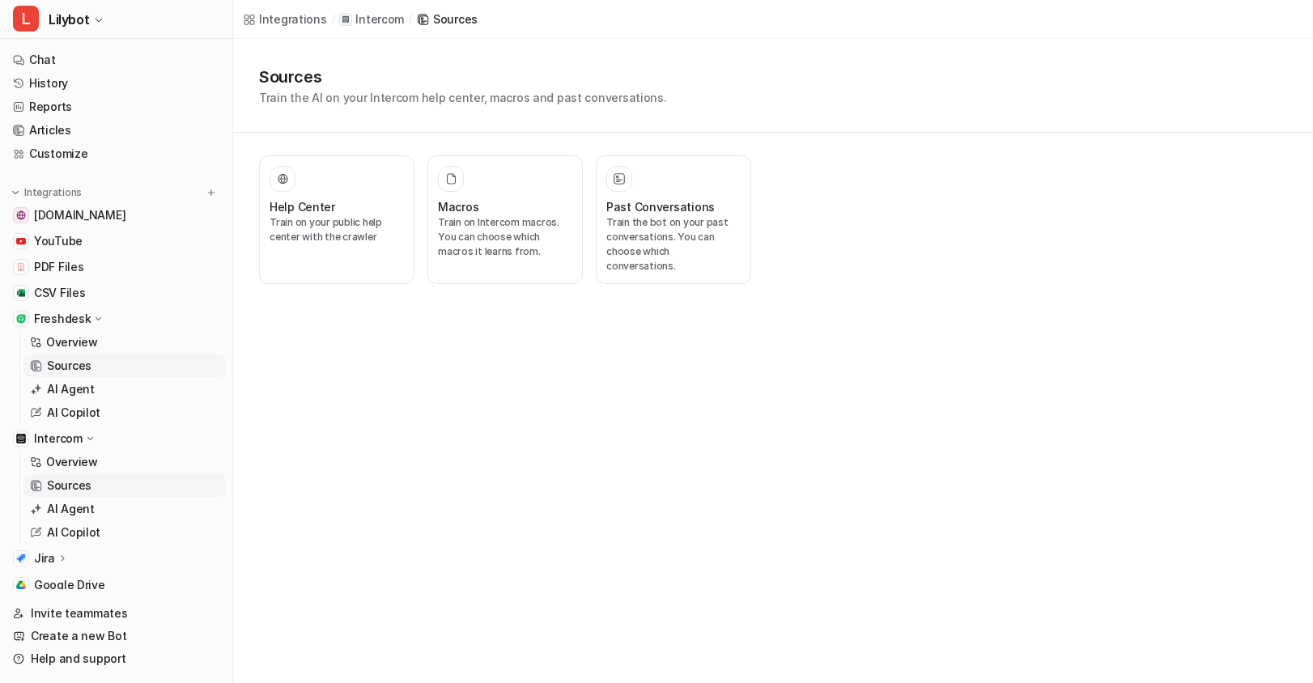
click at [67, 359] on p "Sources" at bounding box center [69, 366] width 45 height 16
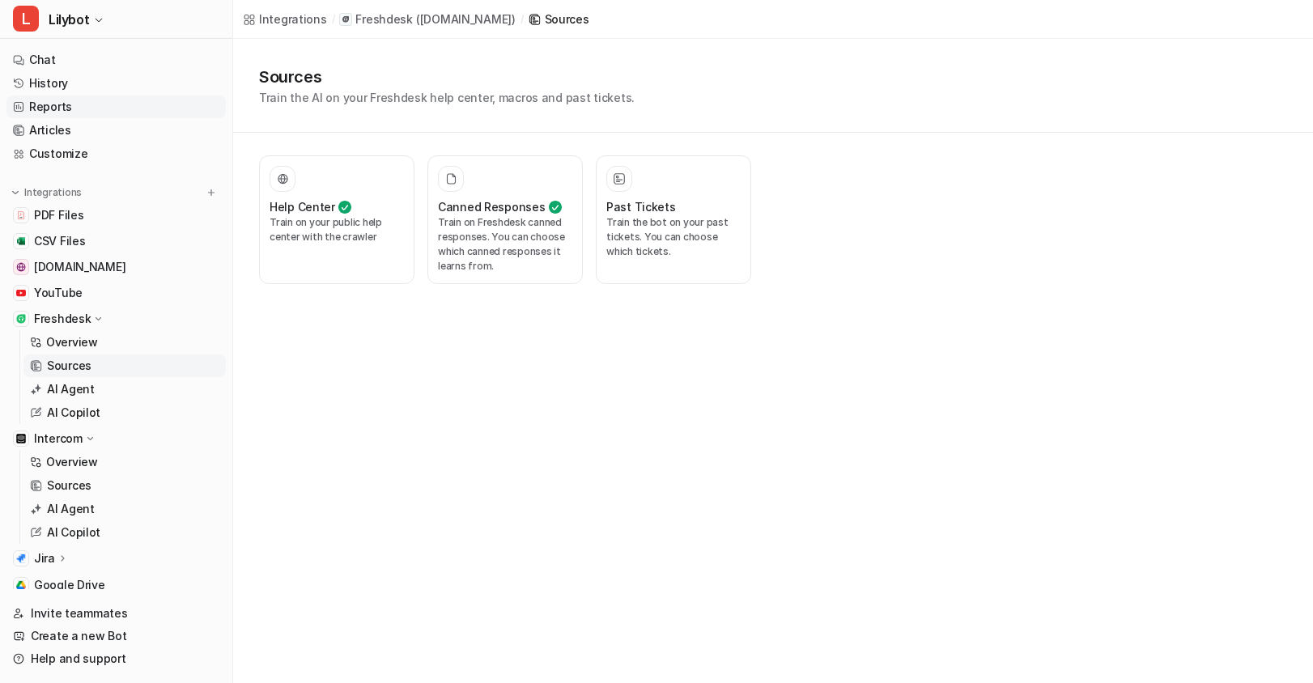
drag, startPoint x: 40, startPoint y: 88, endPoint x: 13, endPoint y: 95, distance: 28.5
click at [40, 88] on link "History" at bounding box center [115, 83] width 219 height 23
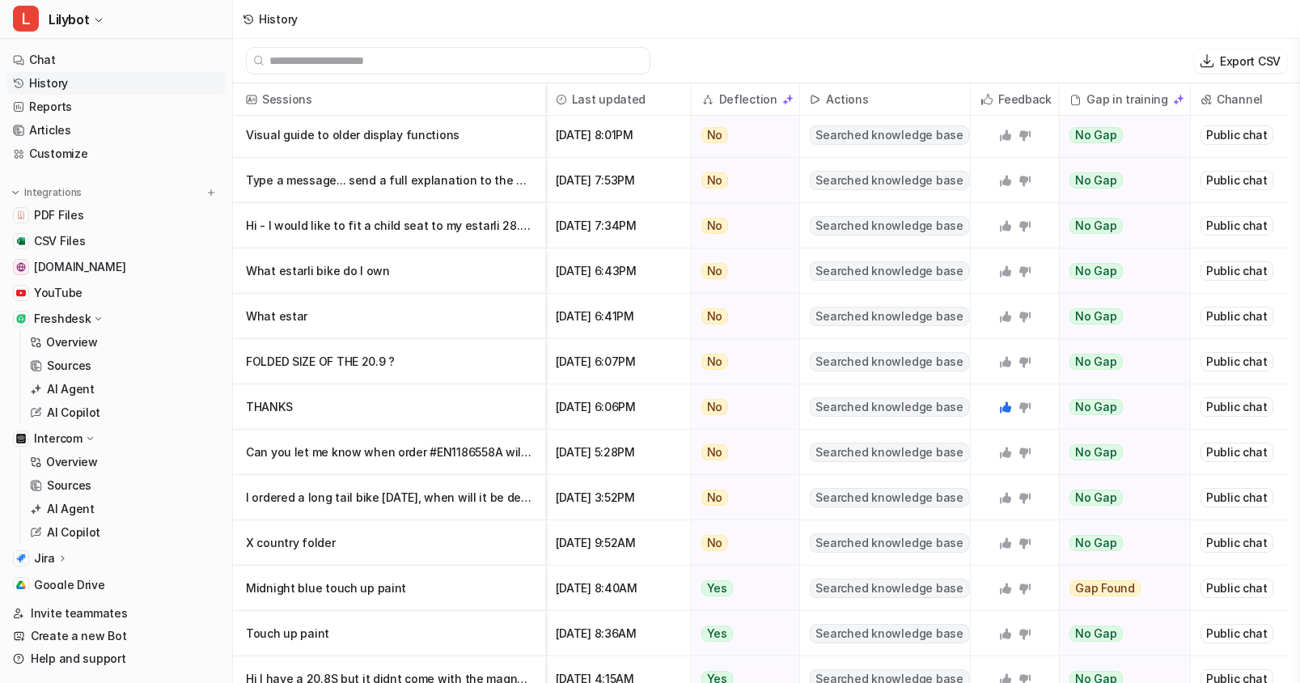
scroll to position [809, 0]
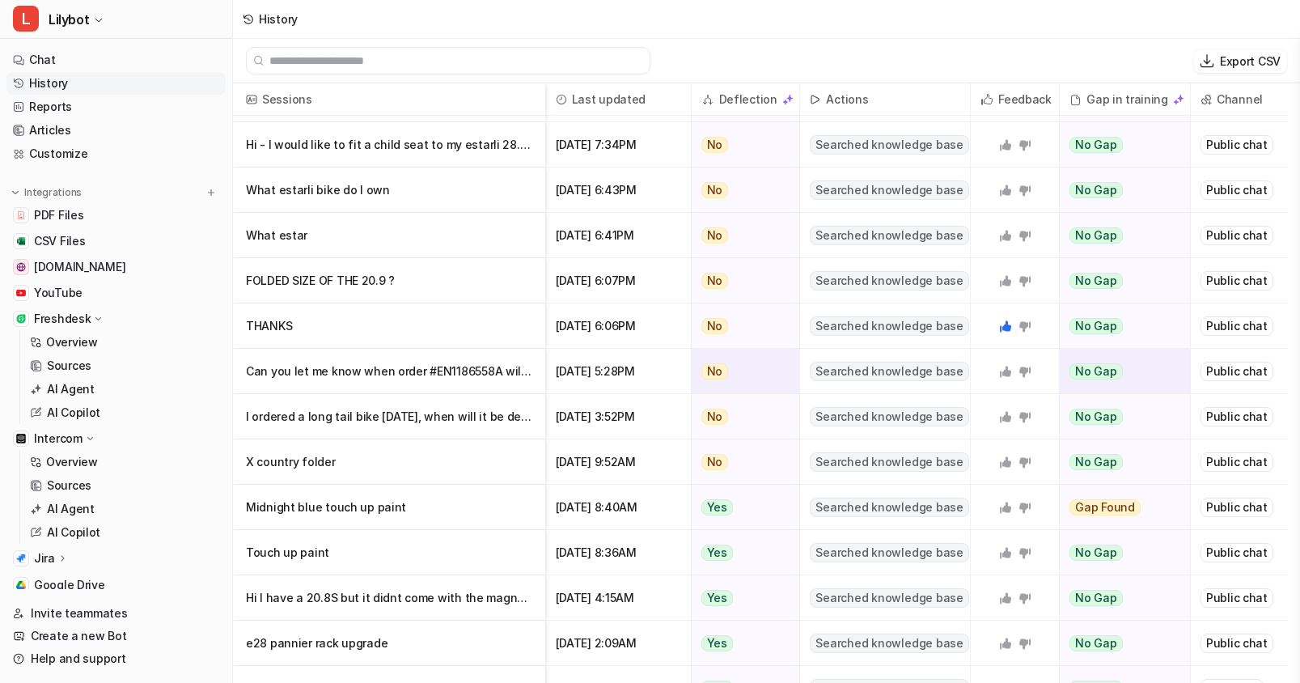
click at [487, 367] on p "Can you let me know when order #EN1186558A will be delivered?" at bounding box center [389, 371] width 286 height 45
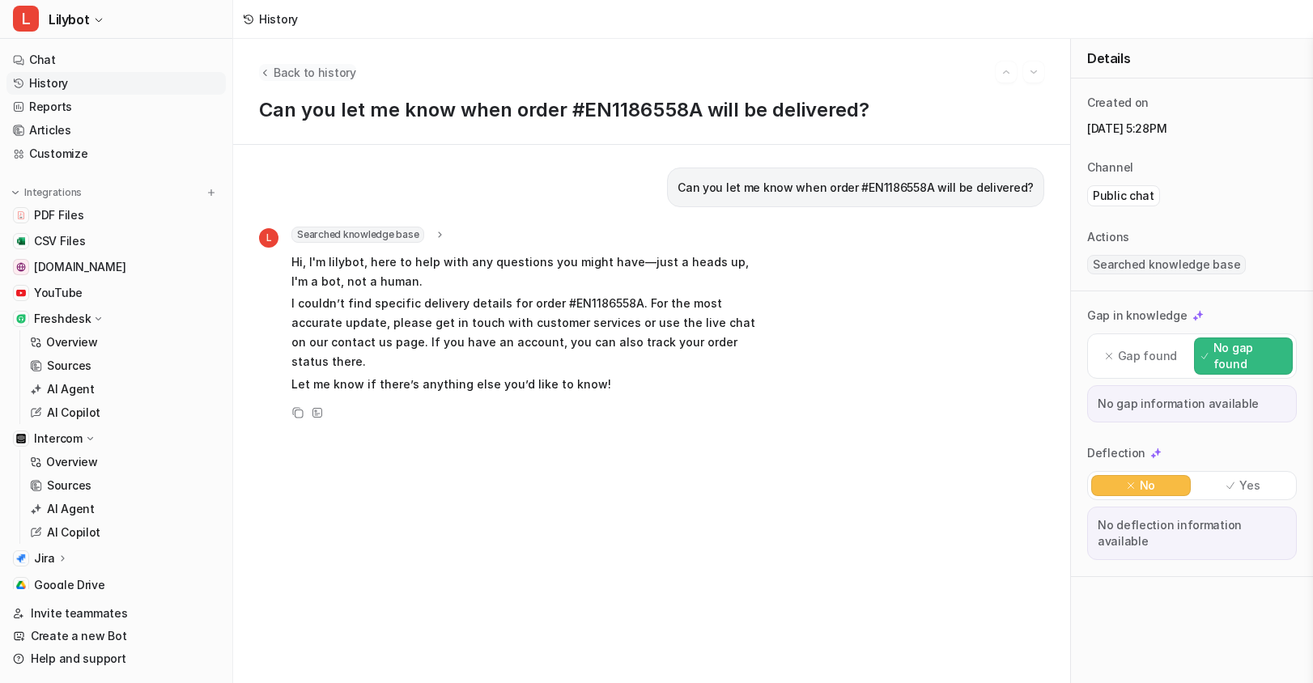
click at [273, 73] on button "Back to history" at bounding box center [307, 72] width 97 height 17
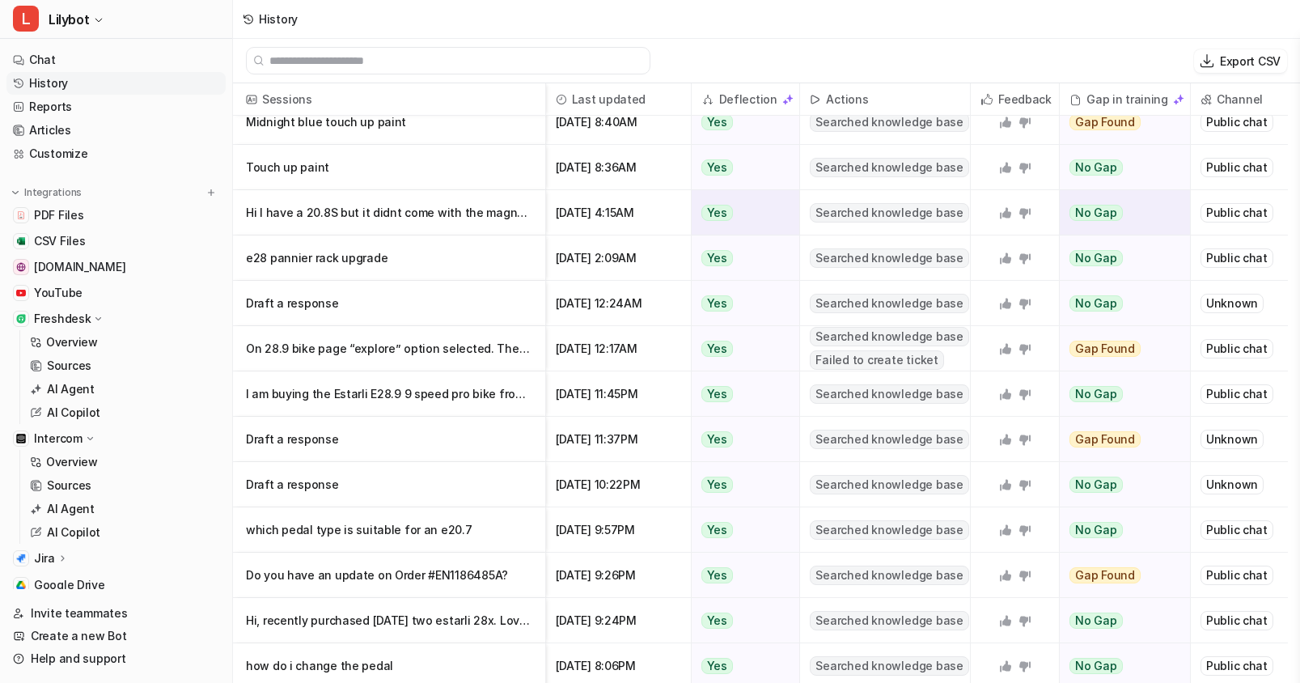
scroll to position [1259, 0]
